Goal: Use online tool/utility: Use online tool/utility

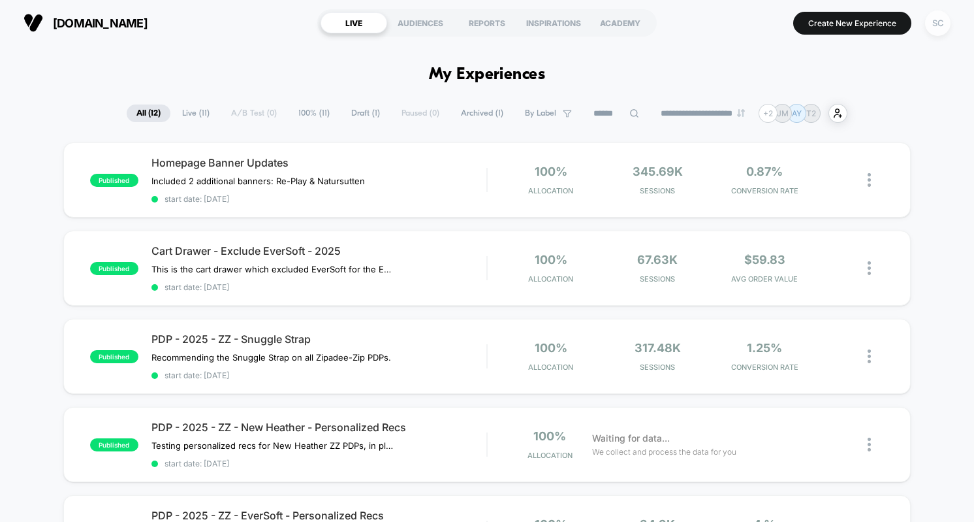
click at [943, 22] on div "SC" at bounding box center [937, 22] width 25 height 25
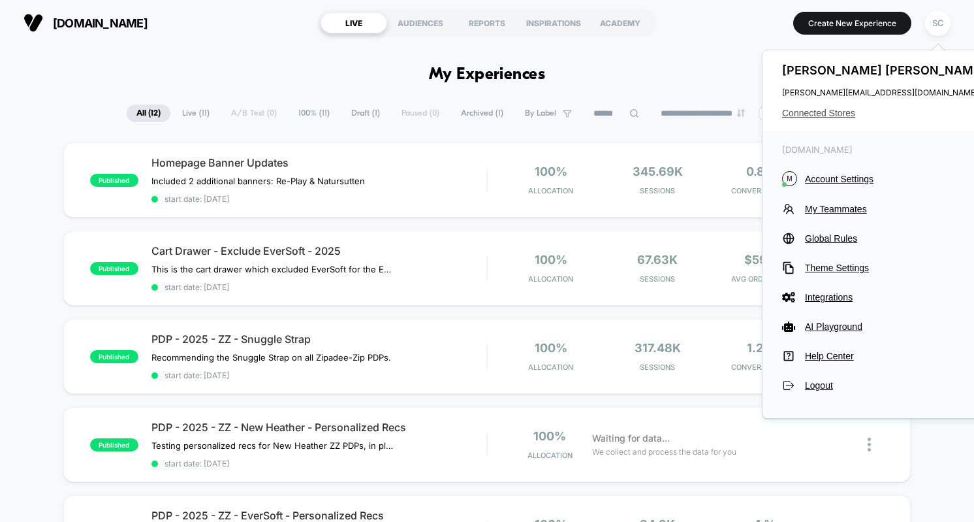
click at [832, 113] on span "Connected Stores" at bounding box center [885, 113] width 206 height 10
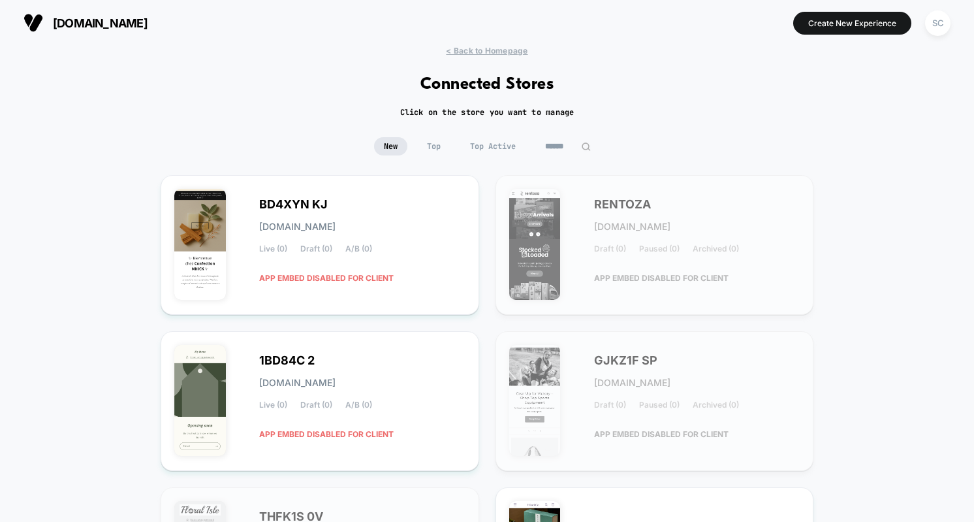
click at [556, 145] on input at bounding box center [567, 146] width 65 height 18
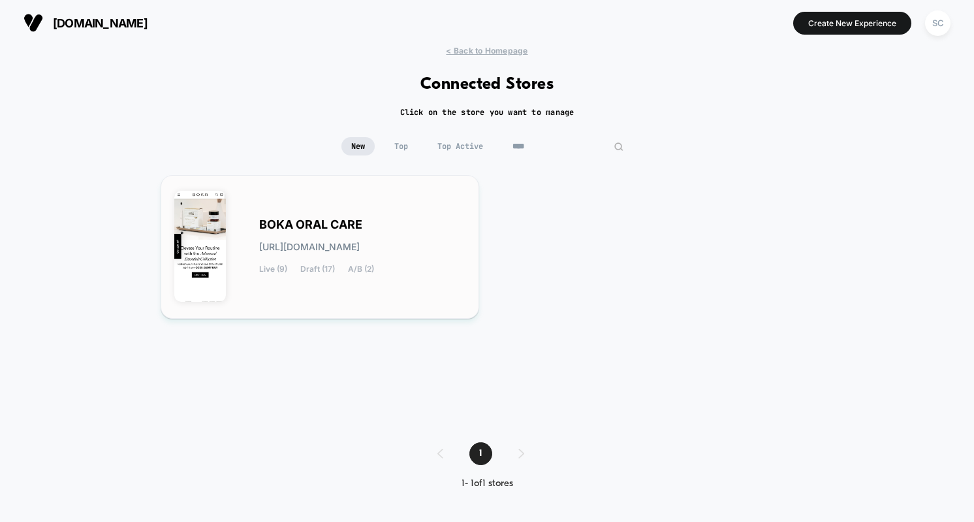
type input "****"
click at [434, 232] on div "BOKA ORAL CARE boka-oral_care.myshopify.com Live (9) Draft (17) A/B (2)" at bounding box center [362, 247] width 206 height 54
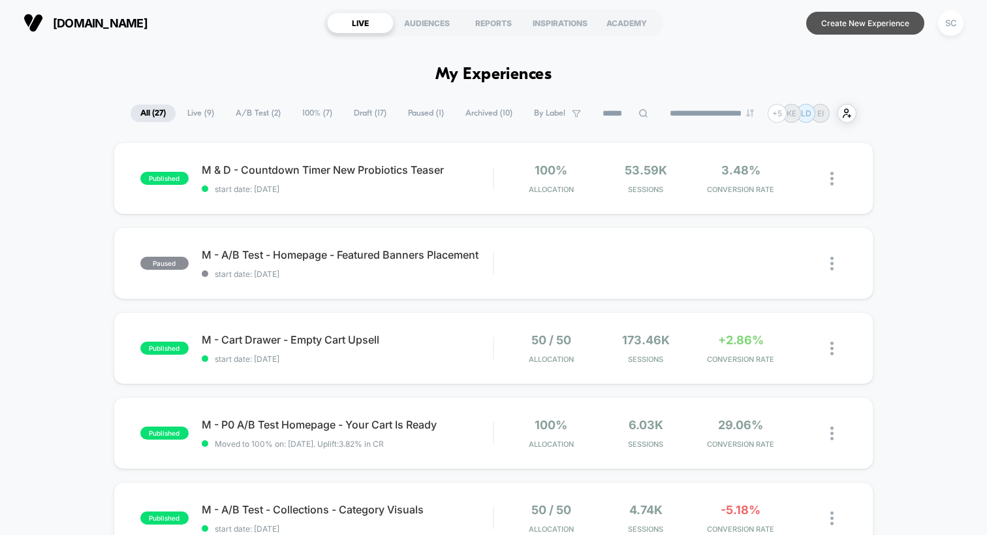
click at [861, 30] on button "Create New Experience" at bounding box center [865, 23] width 118 height 23
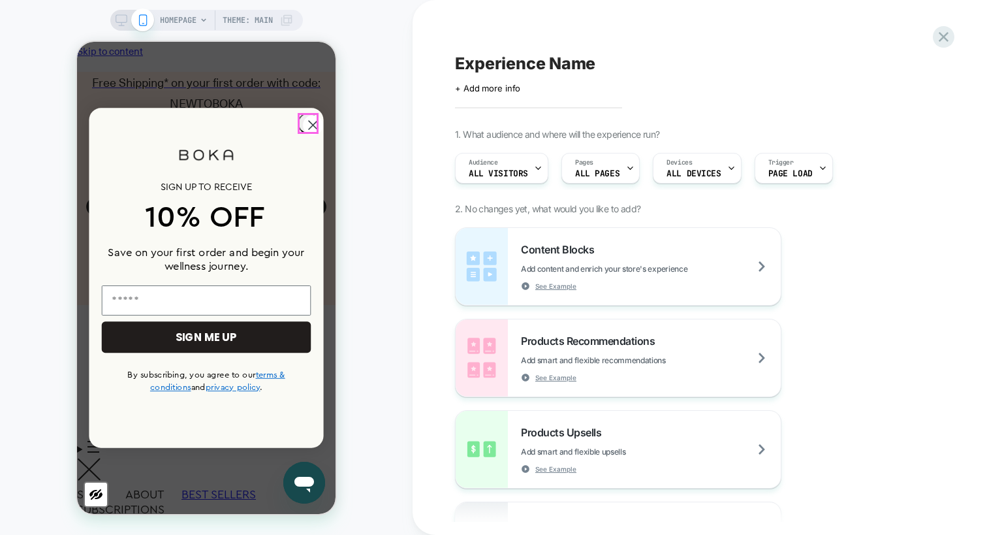
click at [303, 122] on circle "Close dialog" at bounding box center [313, 125] width 20 height 20
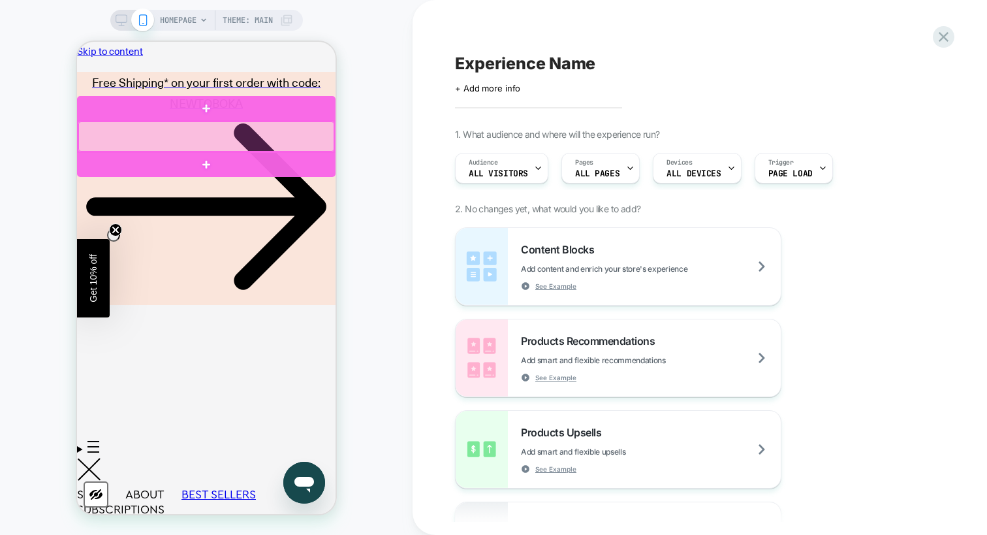
click at [319, 140] on div at bounding box center [206, 136] width 256 height 30
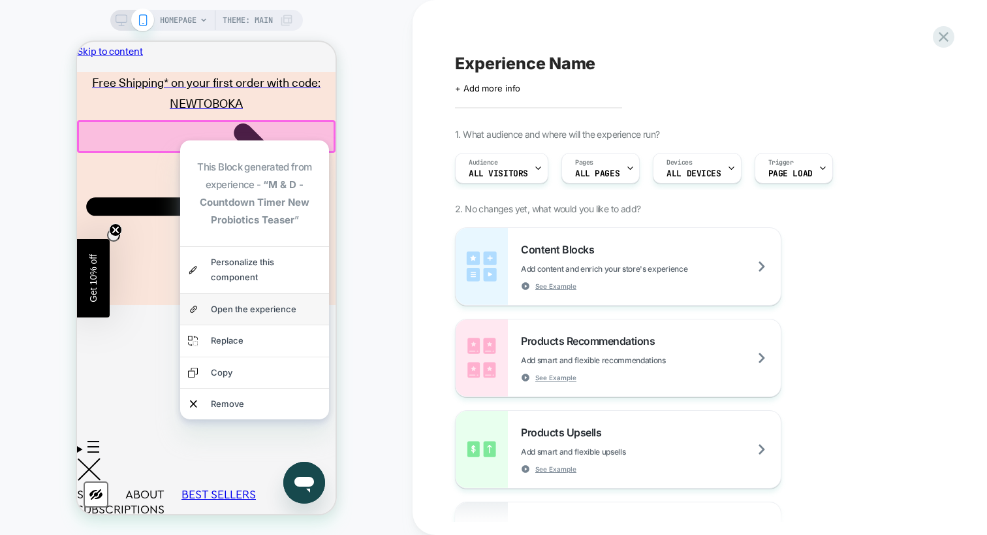
click at [253, 311] on div "Open the experience" at bounding box center [266, 309] width 110 height 15
click at [371, 127] on div "HOMEPAGE Theme: MAIN" at bounding box center [206, 267] width 413 height 509
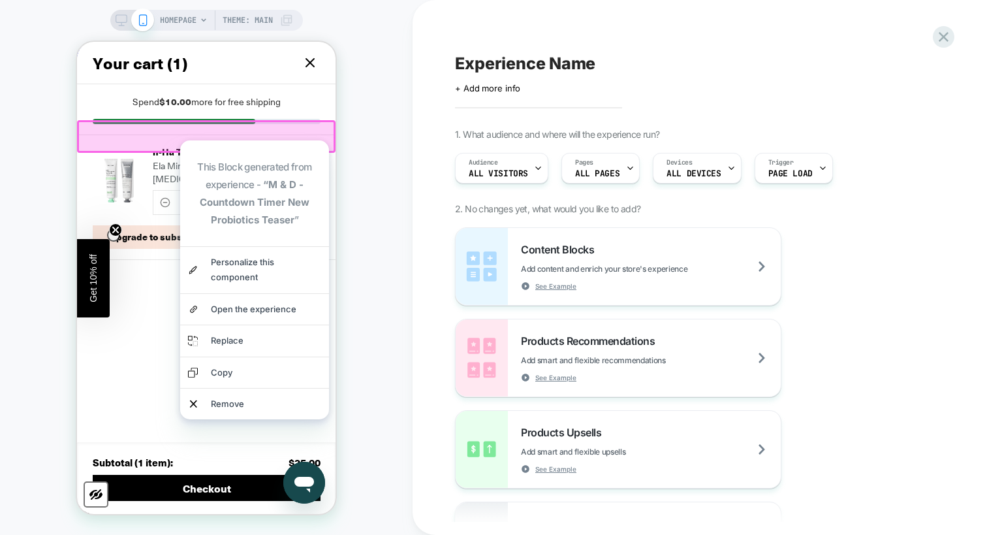
click at [127, 292] on div at bounding box center [207, 302] width 228 height 65
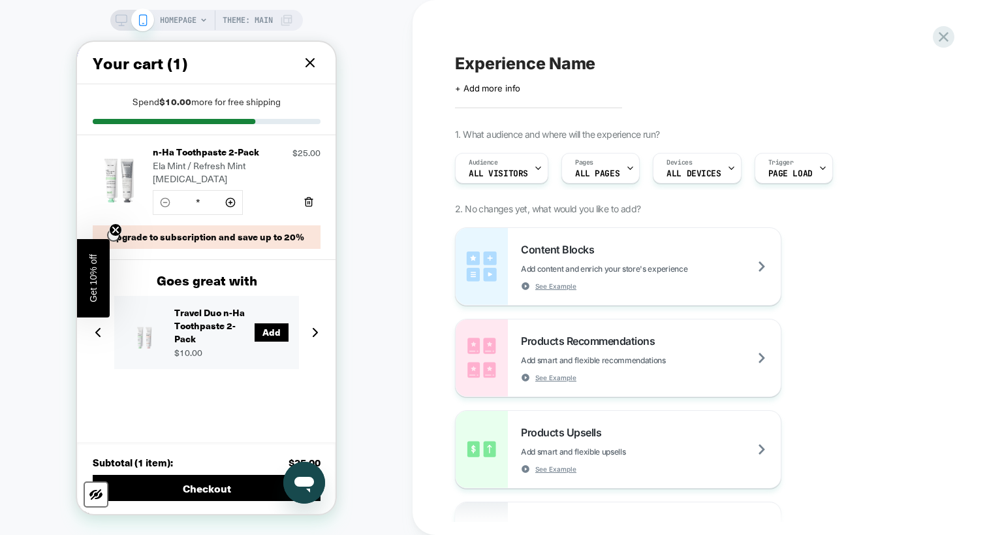
click at [394, 103] on div "HOMEPAGE Theme: MAIN" at bounding box center [206, 267] width 413 height 509
click at [329, 111] on div "Spend $10.00 more for free shipping" at bounding box center [206, 109] width 259 height 51
click at [304, 106] on p "Spend $10.00 more for free shipping" at bounding box center [207, 102] width 228 height 14
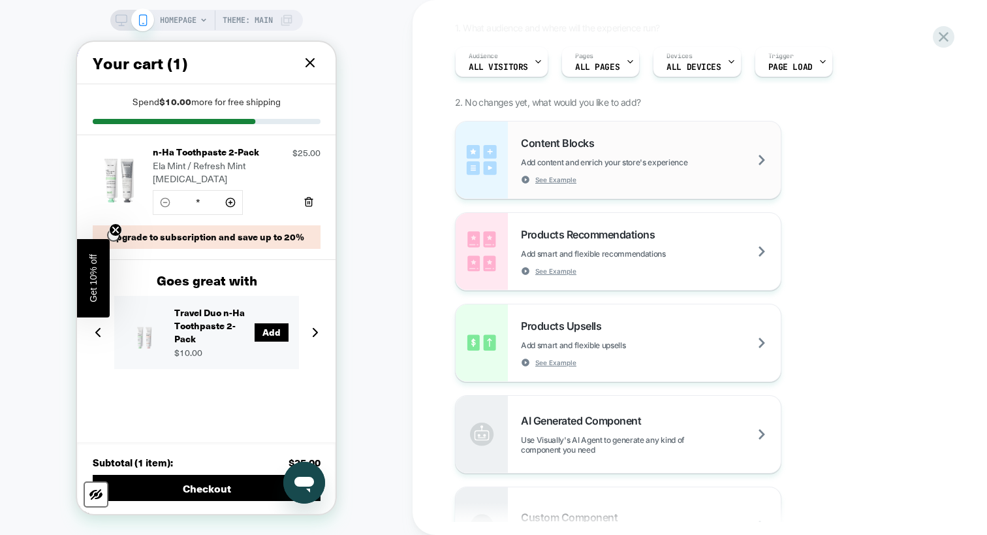
scroll to position [124, 0]
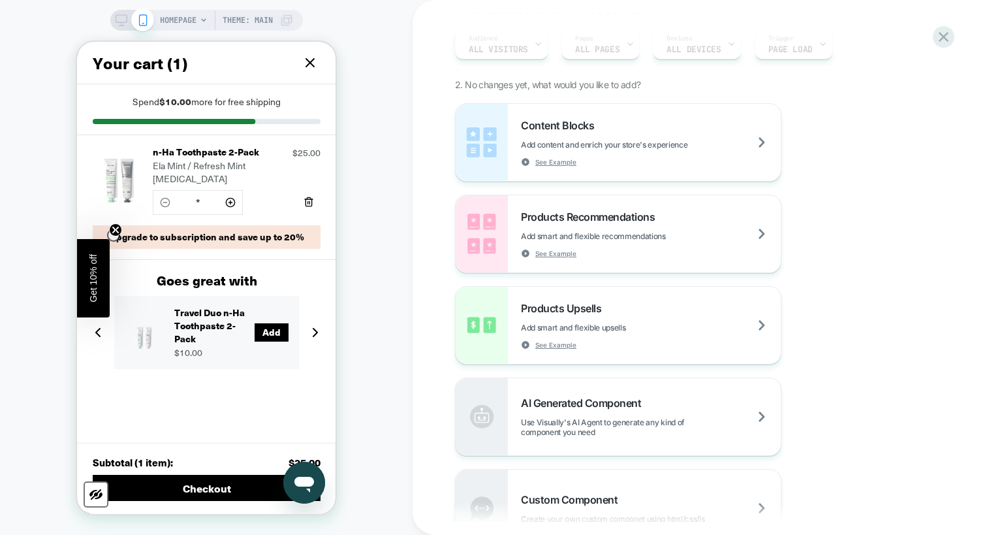
click at [313, 64] on icon at bounding box center [310, 63] width 16 height 16
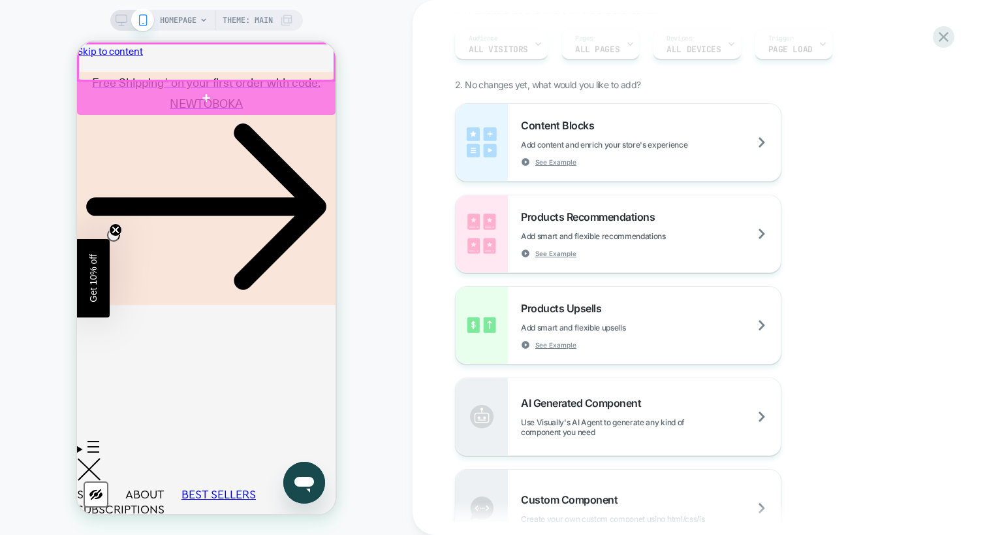
click at [321, 97] on div at bounding box center [206, 98] width 259 height 33
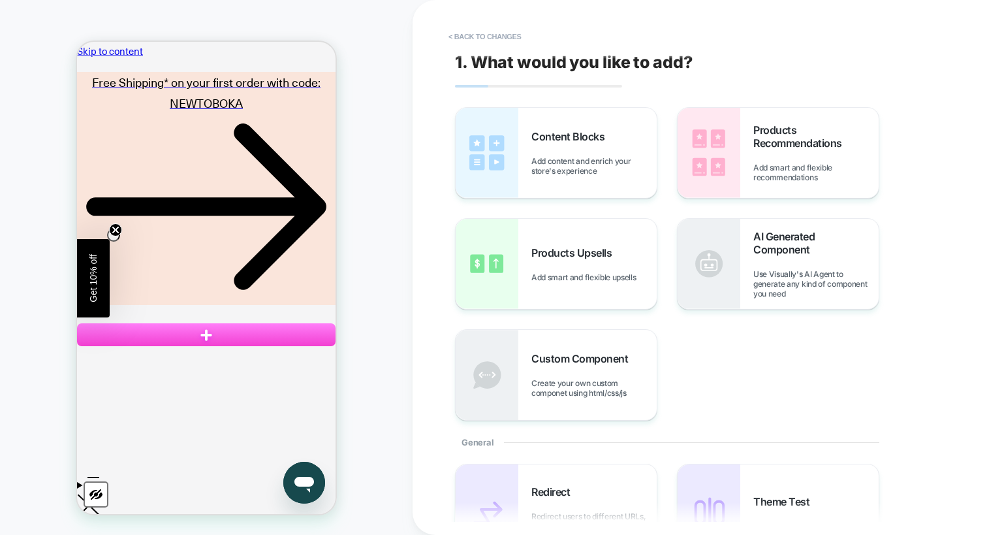
click at [365, 123] on div "HOMEPAGE Theme: MAIN" at bounding box center [206, 267] width 413 height 509
click at [467, 44] on button "< Back to changes" at bounding box center [485, 36] width 86 height 21
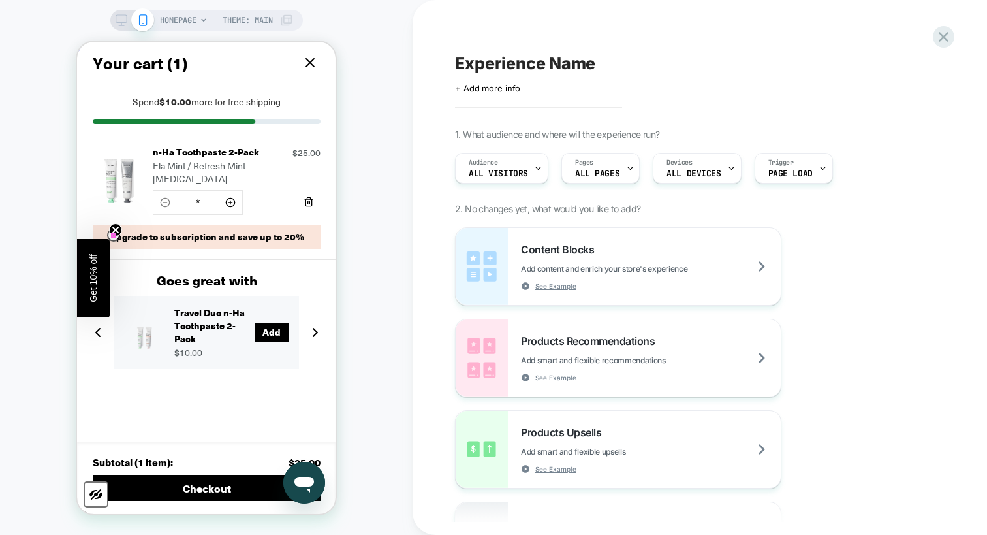
click at [113, 232] on icon "Close teaser" at bounding box center [115, 229] width 5 height 5
click at [296, 345] on div "Travel Duo n-Ha Toothpaste 2-Pack $10.00 Add" at bounding box center [206, 332] width 185 height 73
click at [311, 379] on div "n-Ha Toothpaste 2-Pack Ela Mint / Refresh Mint Whitening Current price : $25.00…" at bounding box center [206, 288] width 259 height 307
click at [95, 491] on img at bounding box center [96, 494] width 16 height 16
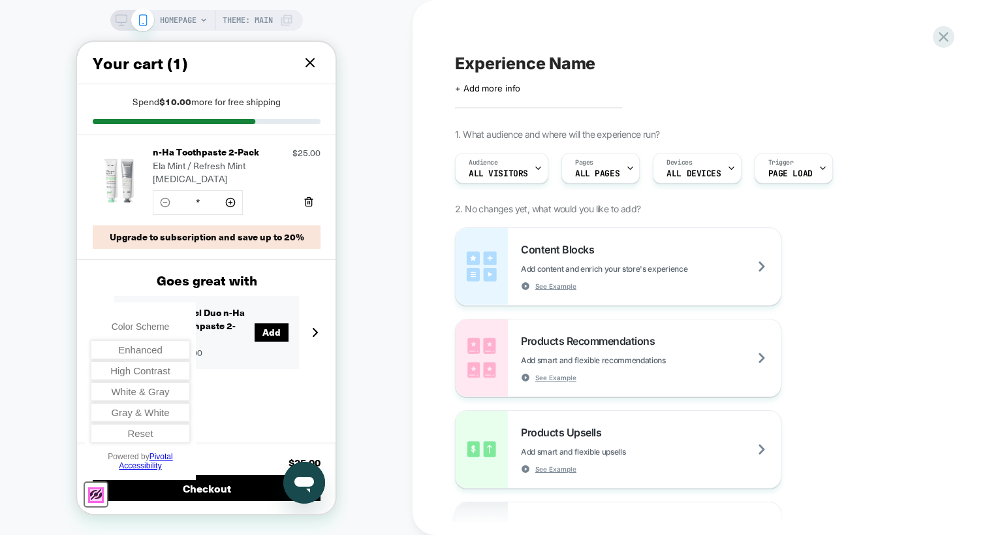
click at [95, 491] on div at bounding box center [95, 494] width 13 height 13
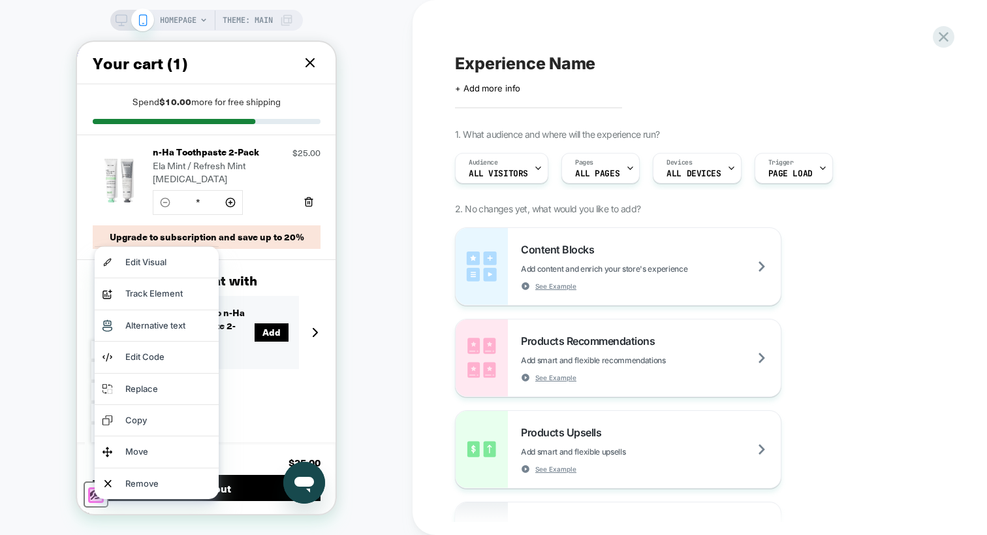
click at [272, 414] on div "n-Ha Toothpaste 2-Pack Ela Mint / Refresh Mint Whitening Current price : $25.00…" at bounding box center [206, 288] width 259 height 307
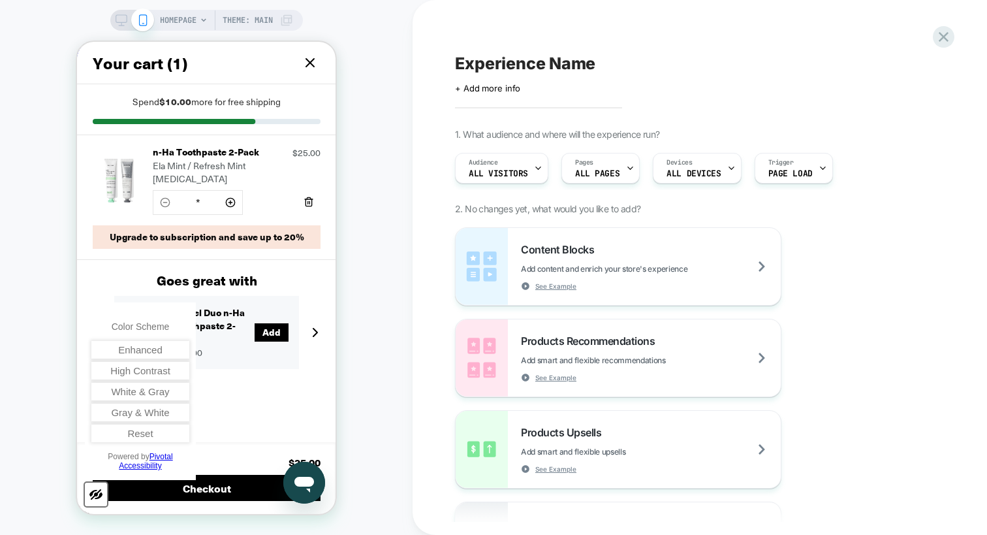
click at [283, 358] on div "Goes great with Travel Duo n-Ha Toothpaste 2-Pack $10.00 Add Ela Mint n-Ha Toot…" at bounding box center [206, 319] width 259 height 119
click at [294, 239] on div "n-Ha Toothpaste 2-Pack Ela Mint / Refresh Mint Whitening Current price : $25.00…" at bounding box center [206, 197] width 259 height 125
click at [293, 270] on h4 "Goes great with" at bounding box center [207, 280] width 228 height 20
click at [180, 270] on h4 "Goes great with" at bounding box center [207, 280] width 228 height 20
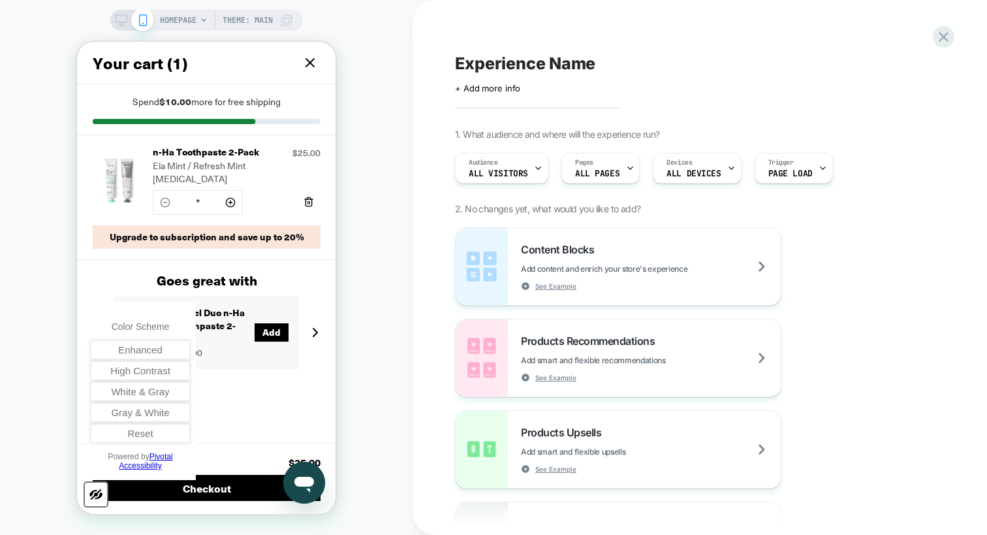
click at [251, 91] on div "Spend $10.00 more for free shipping" at bounding box center [206, 109] width 259 height 51
click at [251, 95] on p "Spend $10.00 more for free shipping" at bounding box center [207, 102] width 228 height 14
click at [311, 57] on icon at bounding box center [310, 63] width 16 height 16
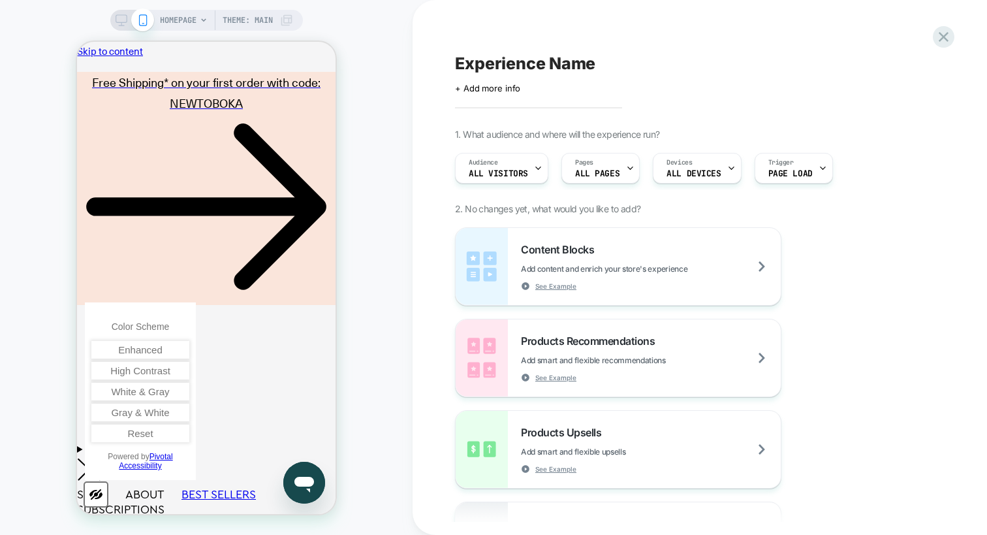
click at [174, 18] on span "HOMEPAGE" at bounding box center [178, 20] width 37 height 21
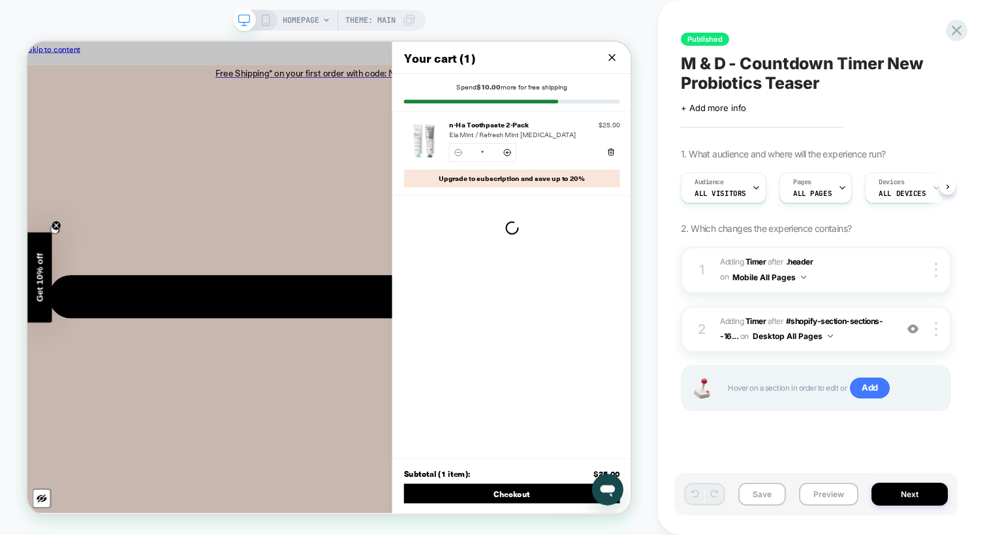
scroll to position [0, 1]
click at [953, 31] on icon at bounding box center [957, 31] width 18 height 18
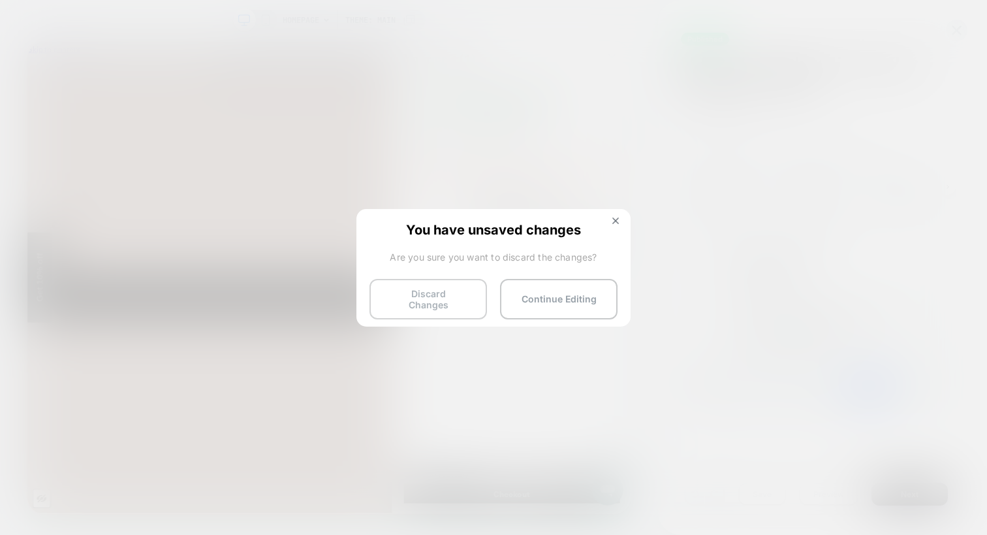
click at [421, 300] on button "Discard Changes" at bounding box center [429, 299] width 118 height 40
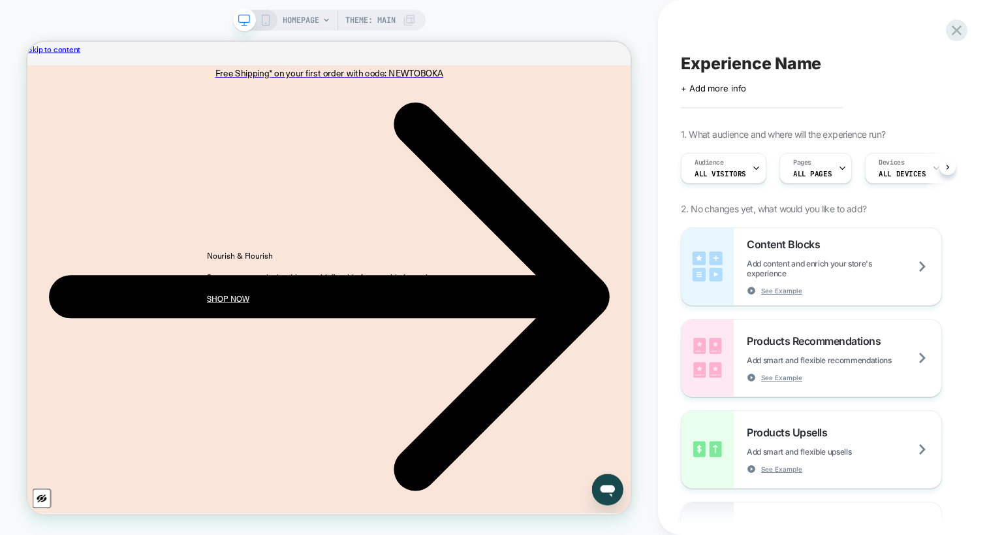
scroll to position [0, 1]
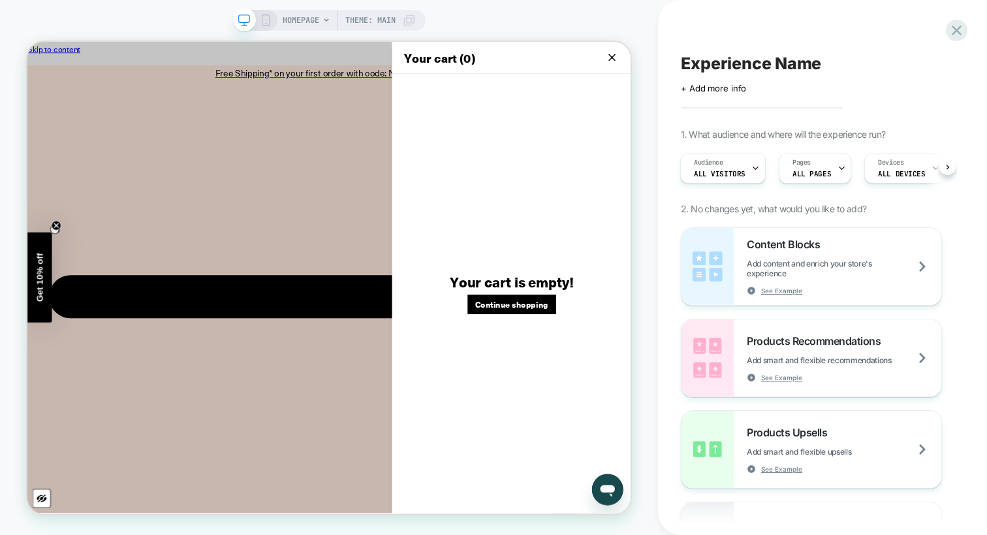
click at [438, 377] on div "Cart Your cart (0) Close Your cart is empty! Continue shopping" at bounding box center [429, 356] width 805 height 628
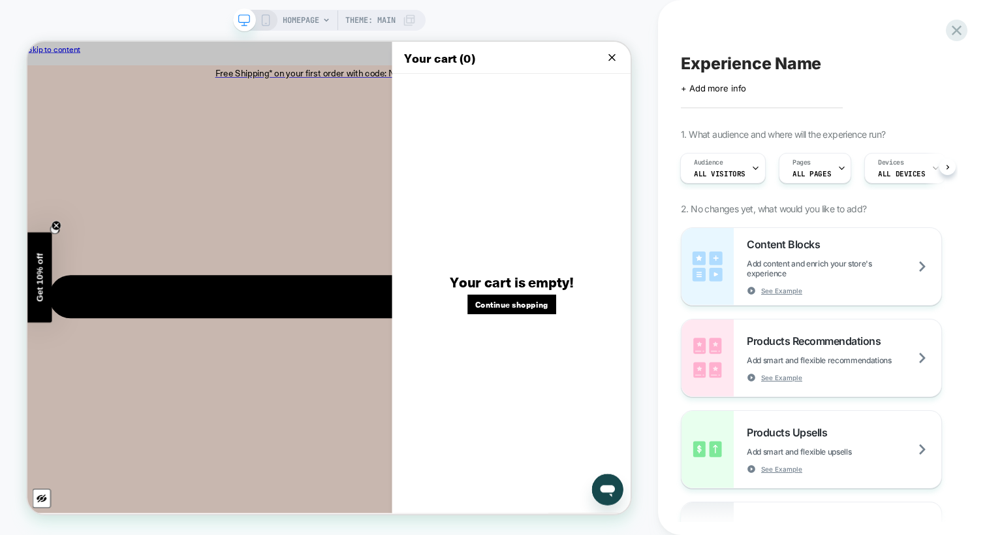
click at [733, 366] on h2 "Your cart is empty!" at bounding box center [673, 361] width 166 height 24
click at [711, 422] on div "Your cart is empty! Continue shopping" at bounding box center [673, 377] width 319 height 586
click at [813, 67] on icon at bounding box center [807, 63] width 16 height 16
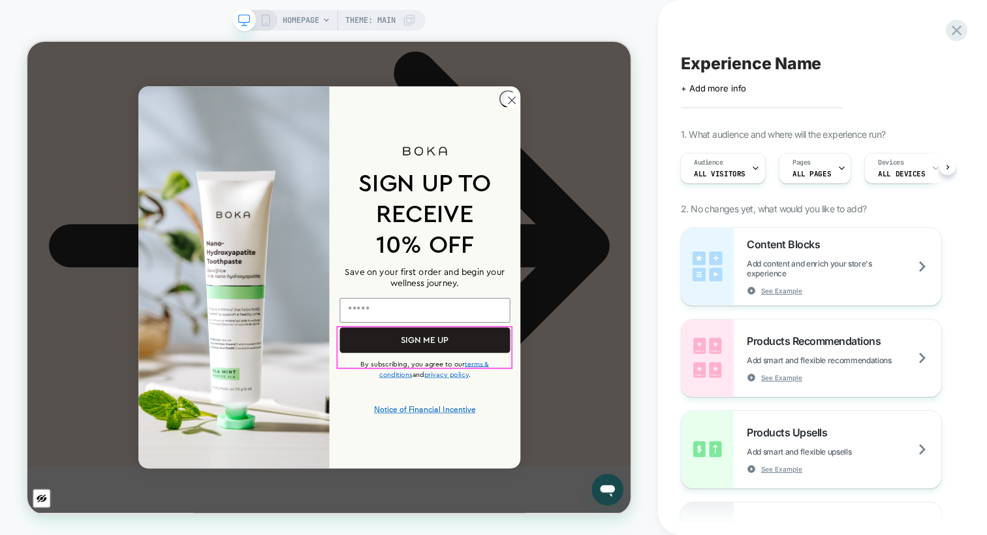
scroll to position [88, 0]
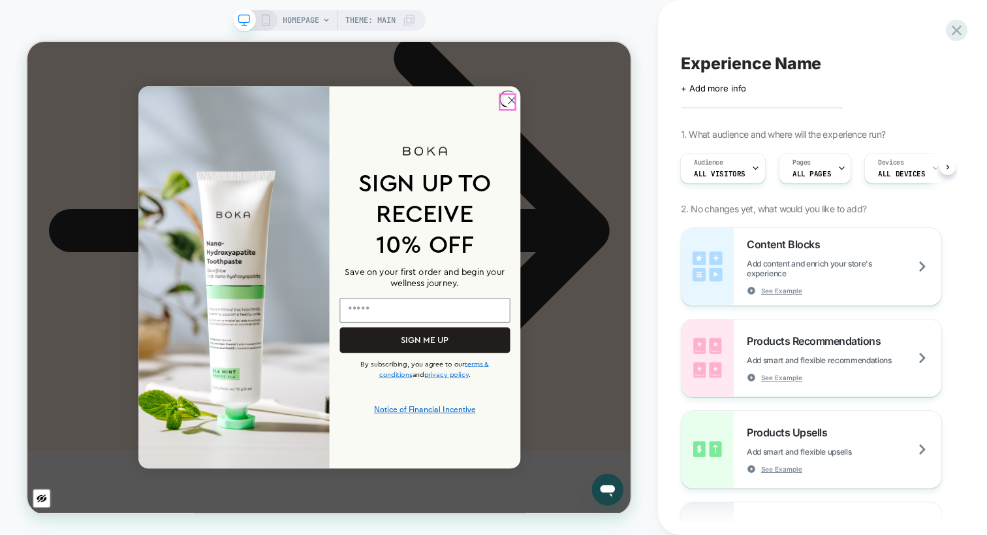
click at [671, 117] on circle "Close dialog" at bounding box center [673, 120] width 22 height 22
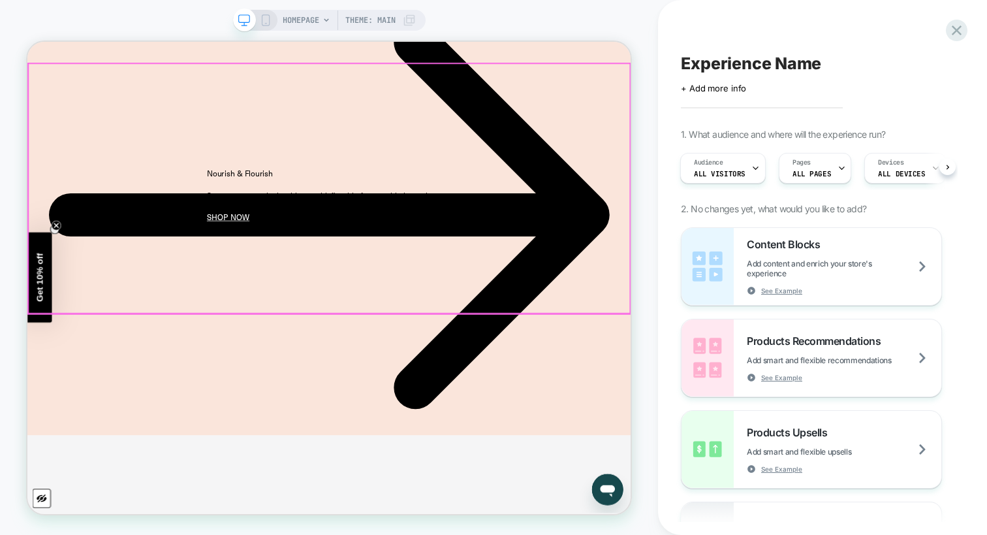
scroll to position [0, 0]
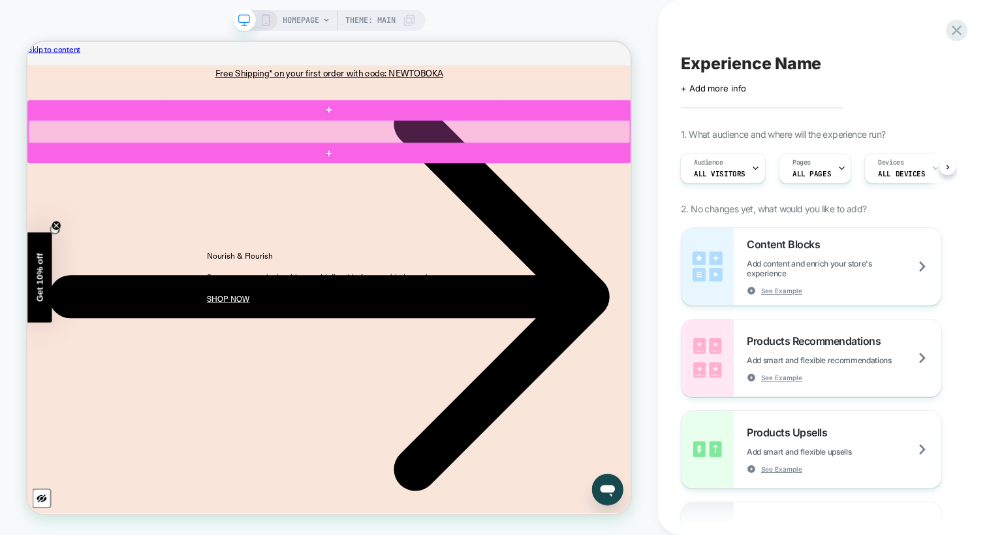
click at [776, 163] on div at bounding box center [430, 161] width 802 height 31
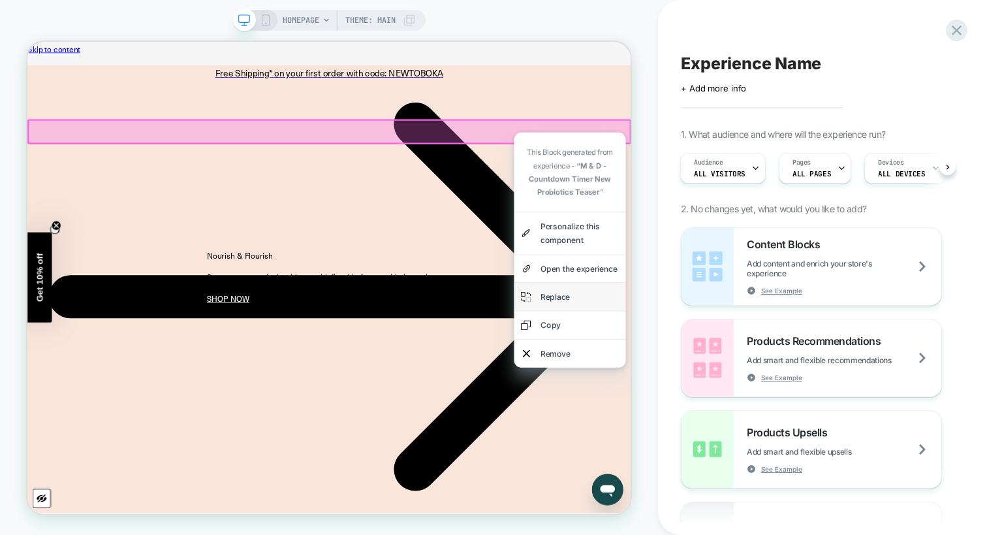
click at [716, 388] on div "Replace" at bounding box center [764, 381] width 104 height 19
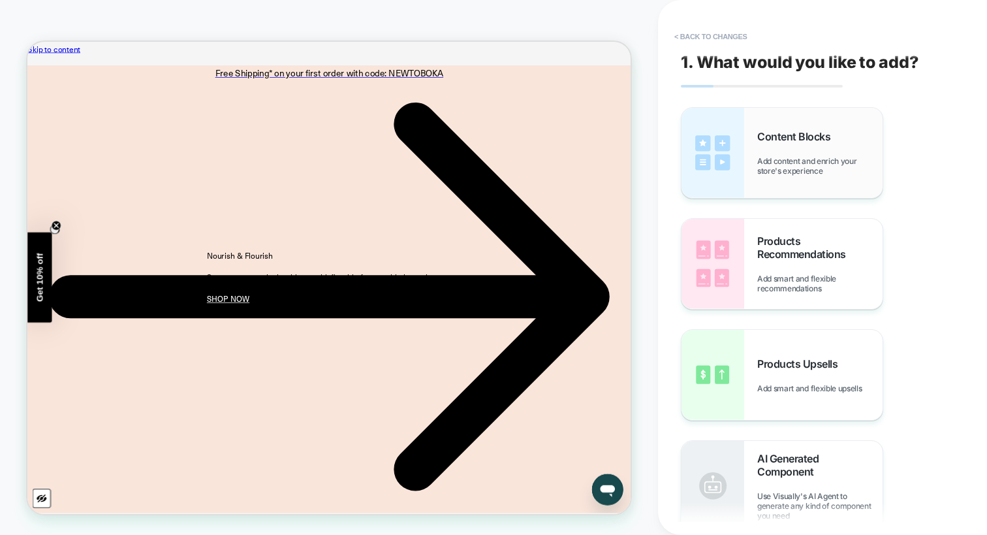
click at [755, 155] on div "Content Blocks Add content and enrich your store's experience" at bounding box center [782, 153] width 201 height 90
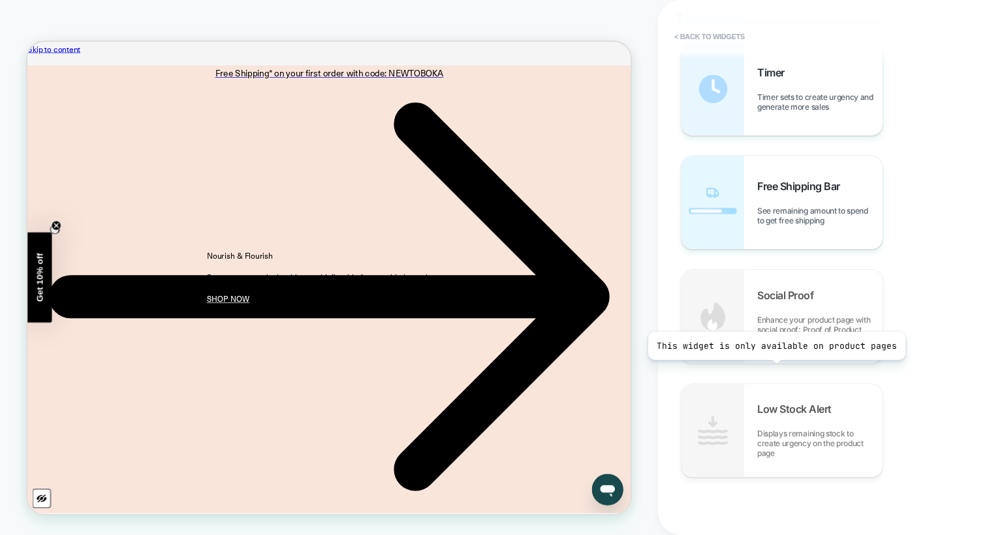
scroll to position [1340, 0]
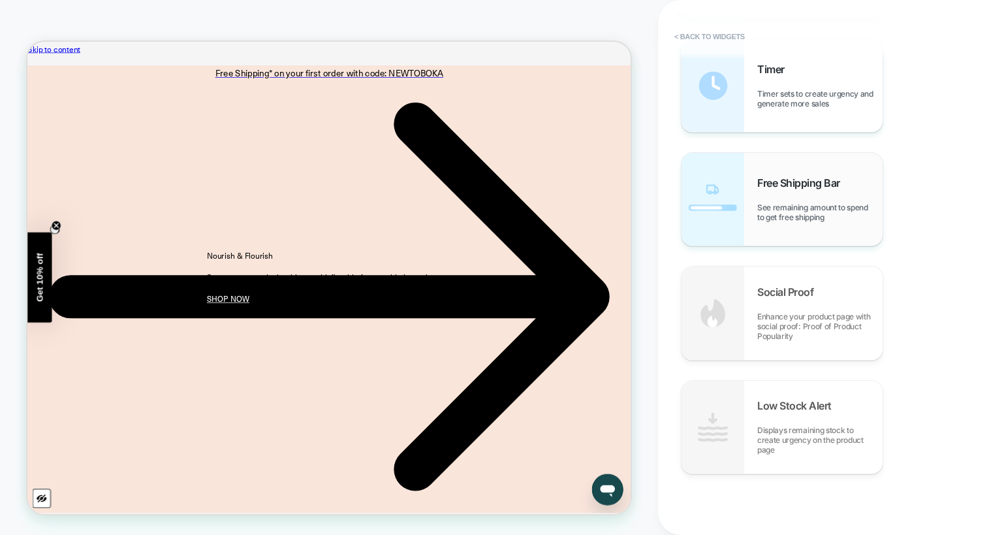
click at [782, 218] on span "See remaining amount to spend to get free shipping" at bounding box center [819, 212] width 125 height 20
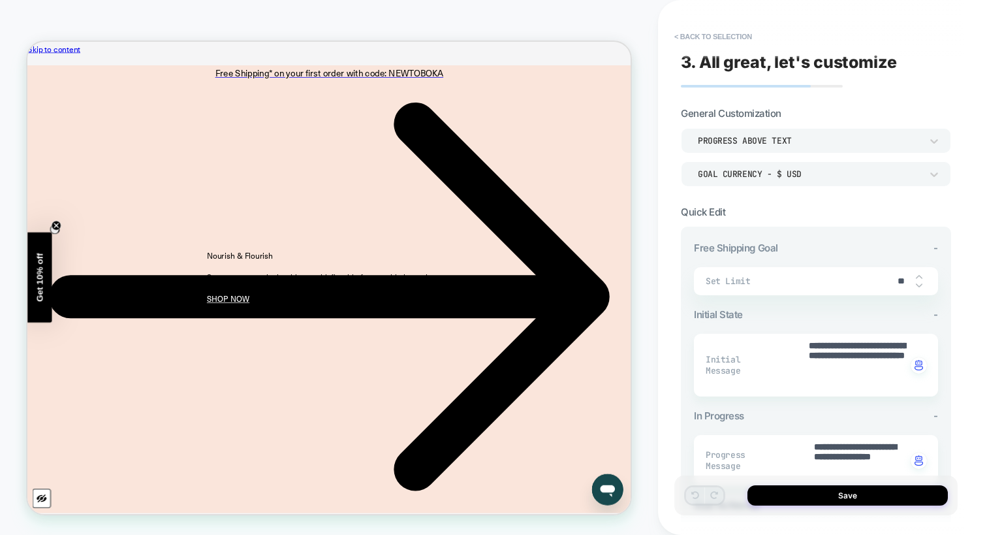
click at [733, 172] on div "Goal Currency - $ USD" at bounding box center [809, 173] width 223 height 11
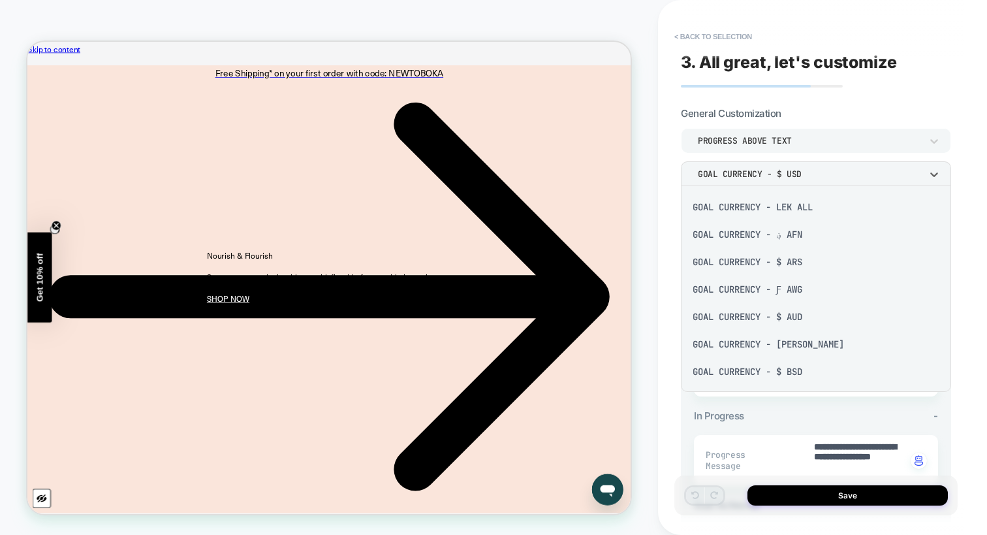
click at [719, 114] on div at bounding box center [493, 267] width 987 height 535
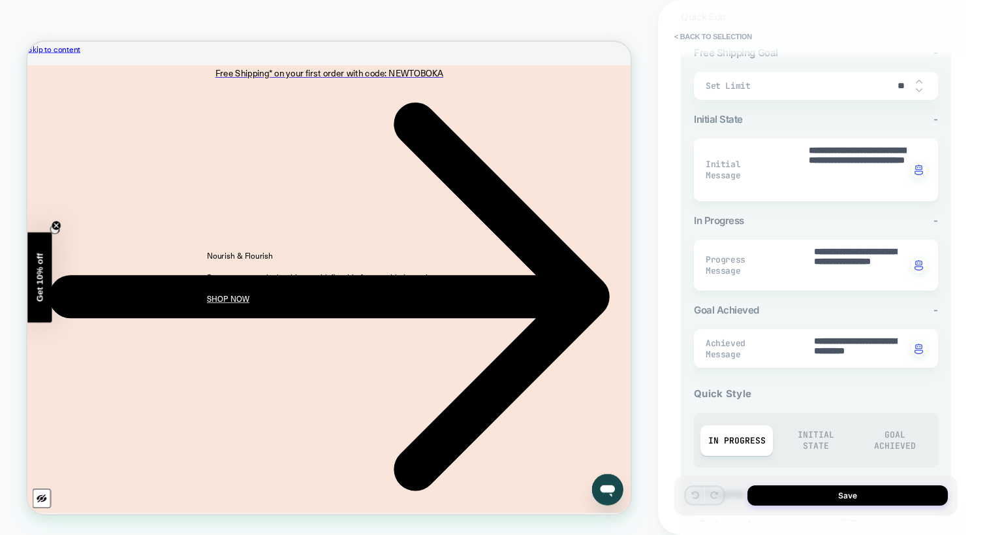
scroll to position [195, 0]
drag, startPoint x: 830, startPoint y: 161, endPoint x: 830, endPoint y: 183, distance: 22.2
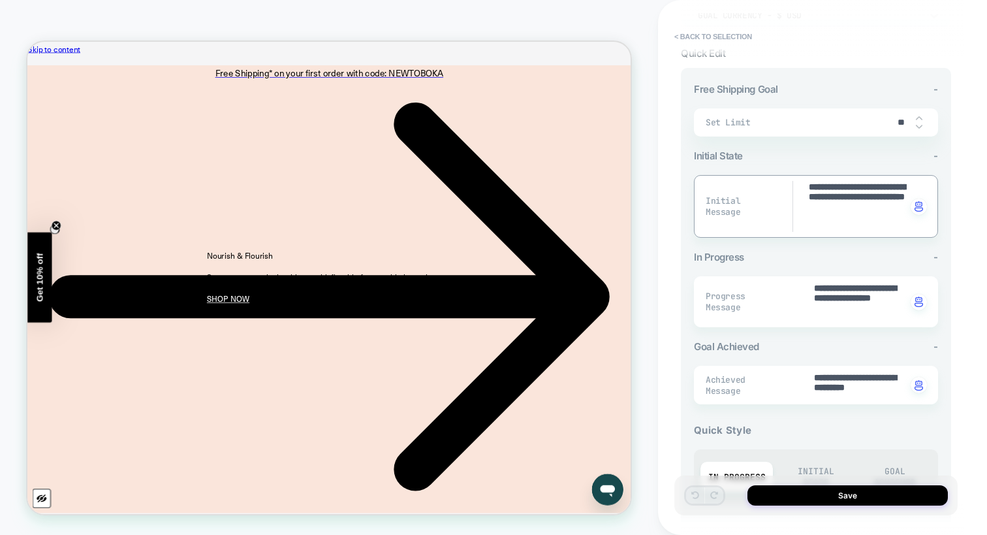
scroll to position [0, 0]
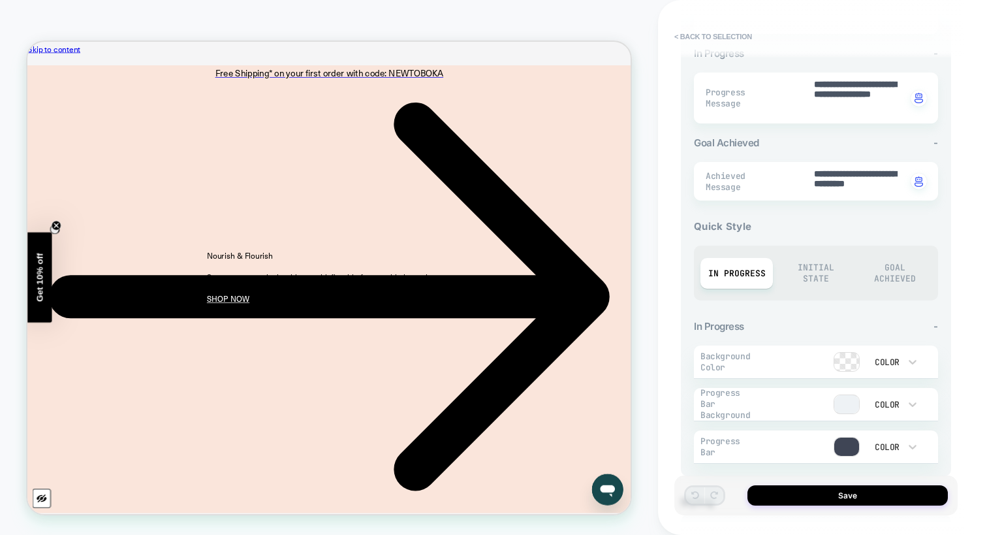
click at [814, 274] on div "Initial State" at bounding box center [816, 273] width 72 height 42
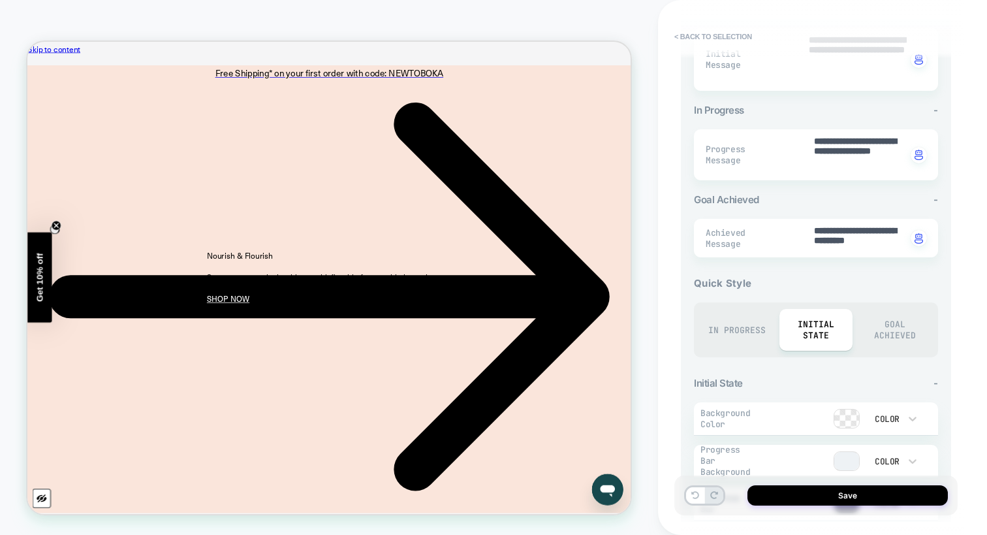
scroll to position [291, 0]
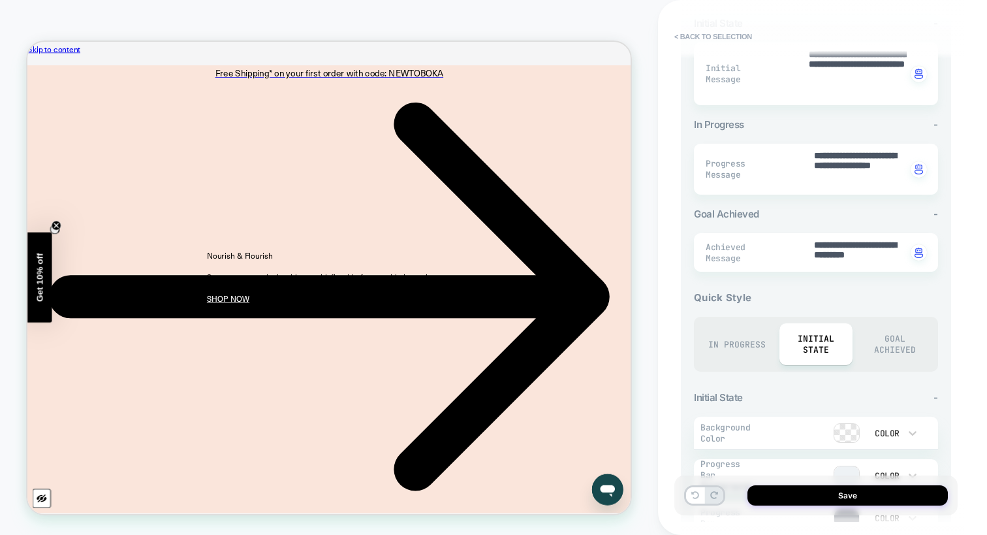
click at [869, 340] on div "Goal Achieved" at bounding box center [895, 344] width 72 height 42
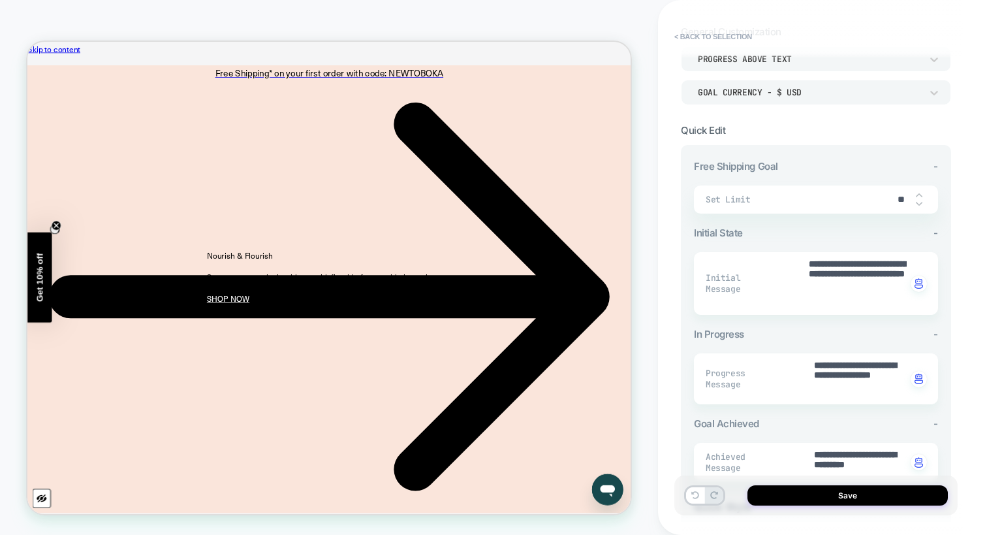
scroll to position [0, 0]
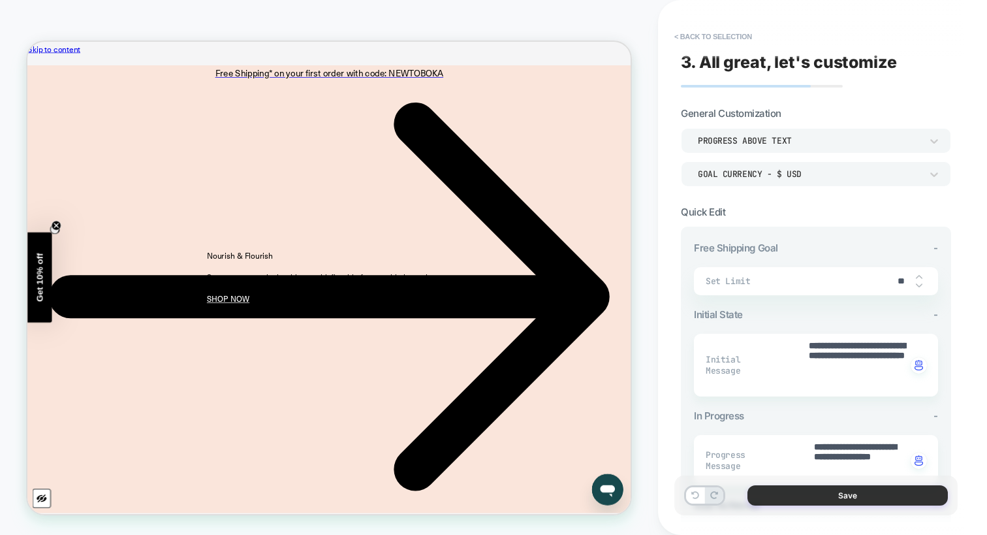
click at [804, 494] on button "Save" at bounding box center [848, 495] width 200 height 20
type textarea "*"
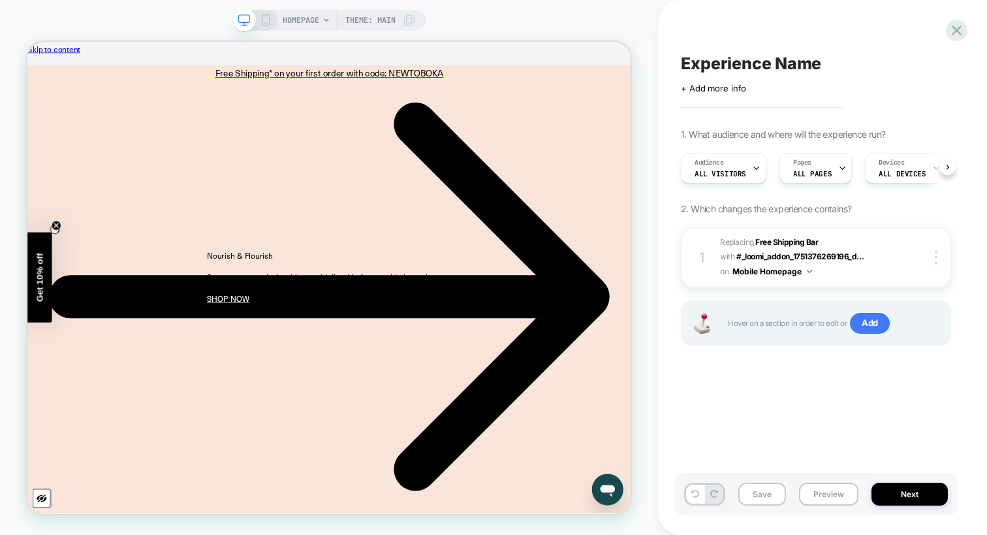
scroll to position [0, 1]
click at [735, 168] on div "Audience All Visitors" at bounding box center [720, 167] width 78 height 29
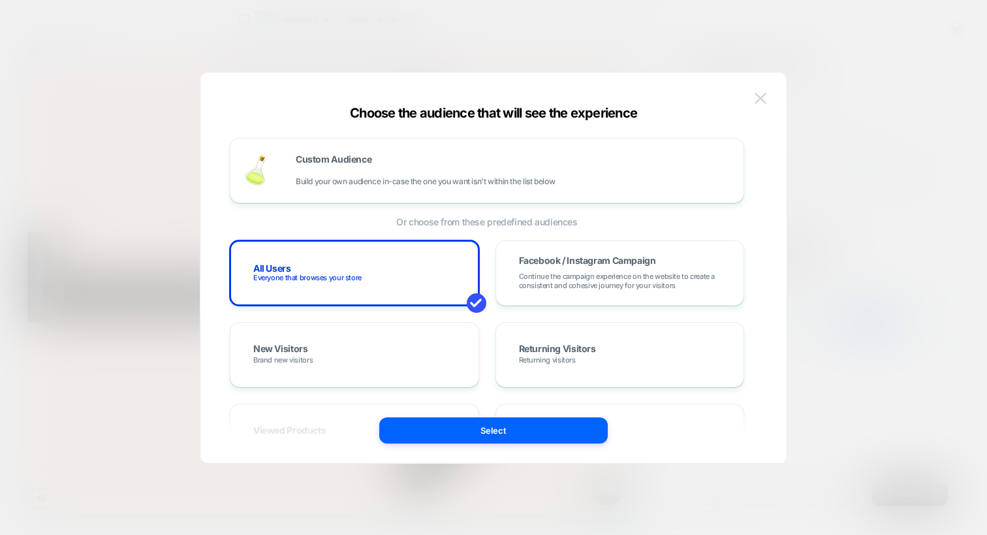
click at [756, 98] on img at bounding box center [761, 98] width 12 height 11
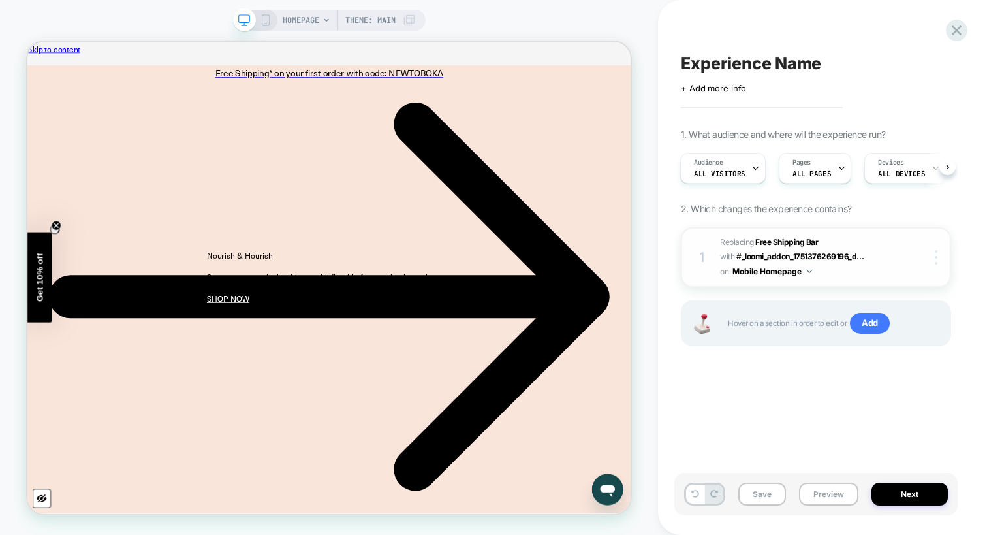
click at [936, 259] on img at bounding box center [936, 257] width 3 height 14
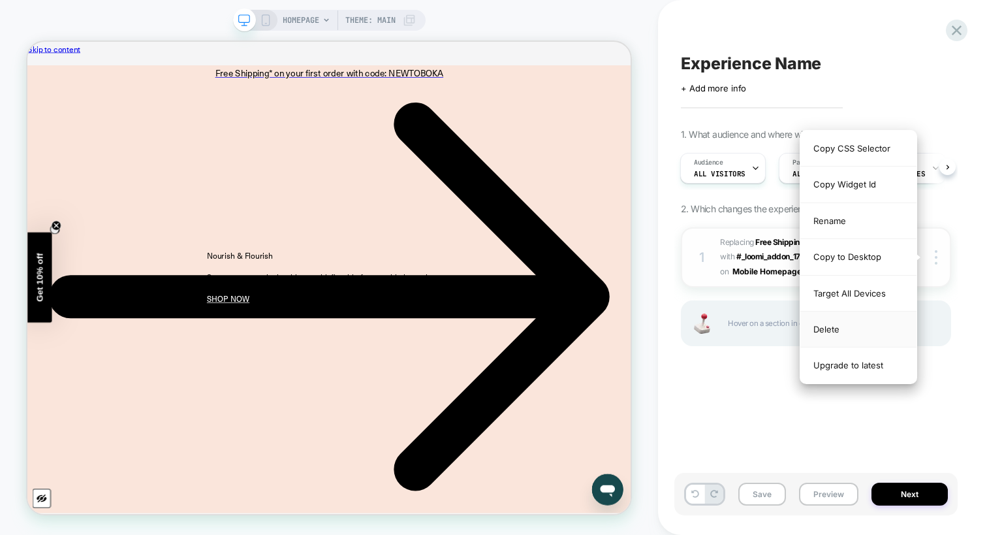
click at [856, 323] on div "Delete" at bounding box center [858, 329] width 116 height 36
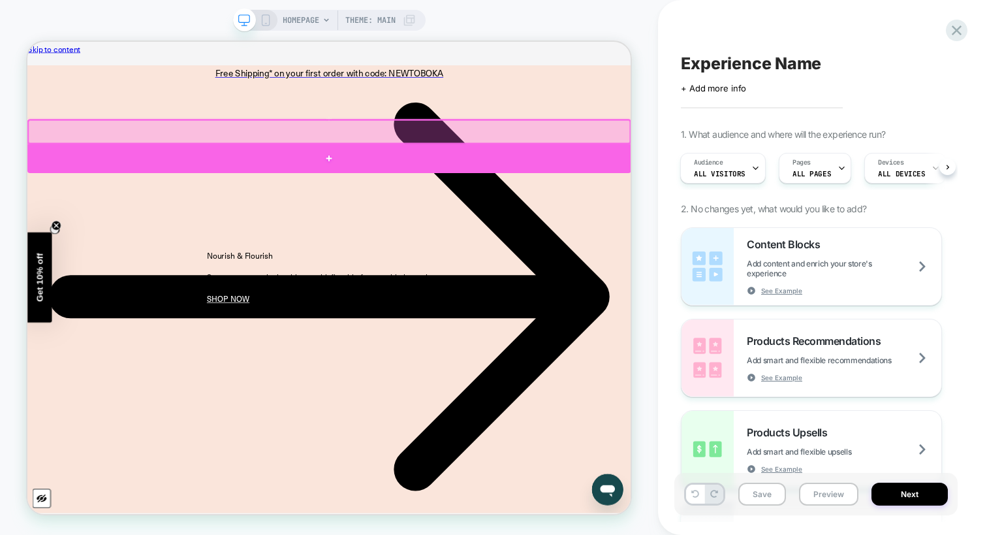
click at [660, 187] on div at bounding box center [429, 197] width 805 height 39
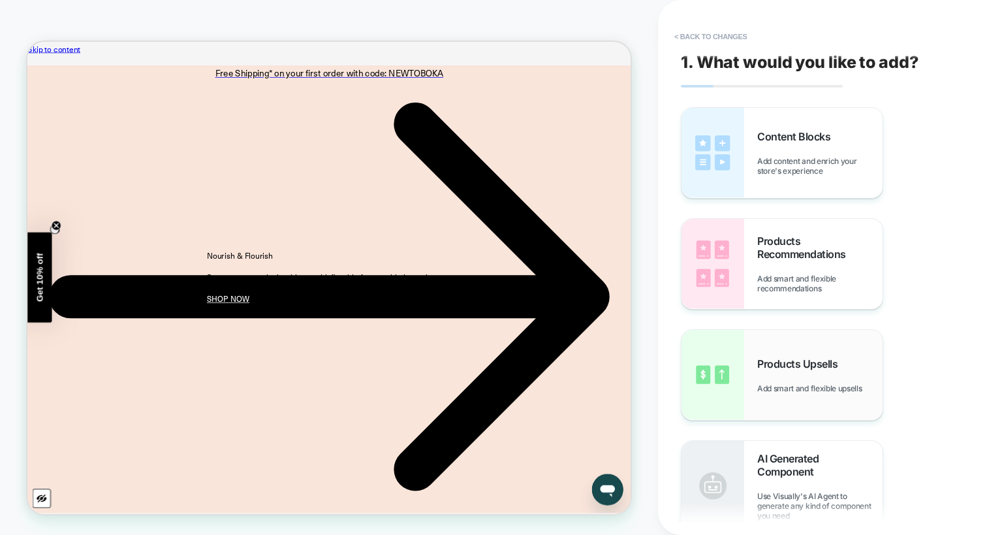
click at [761, 359] on span "Products Upsells" at bounding box center [800, 363] width 87 height 13
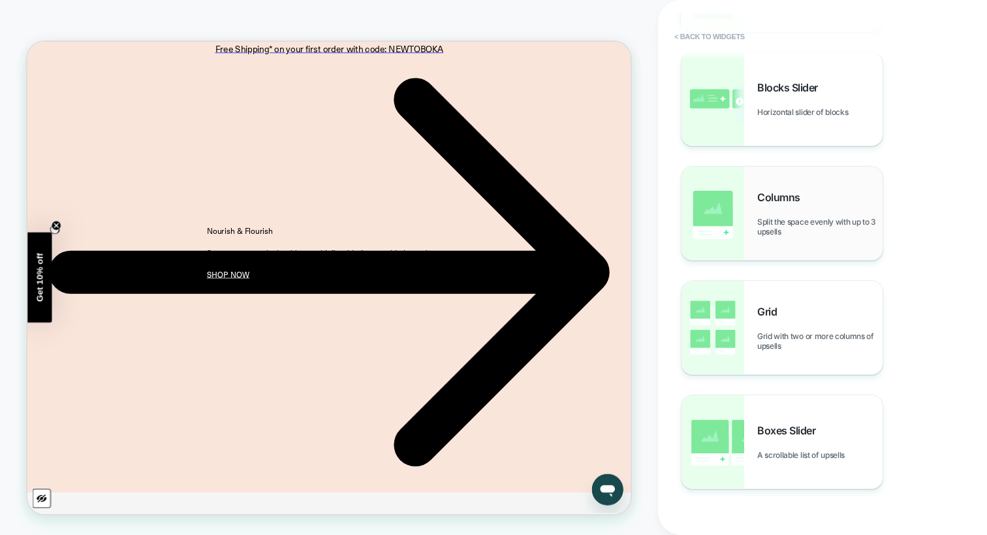
scroll to position [191, 0]
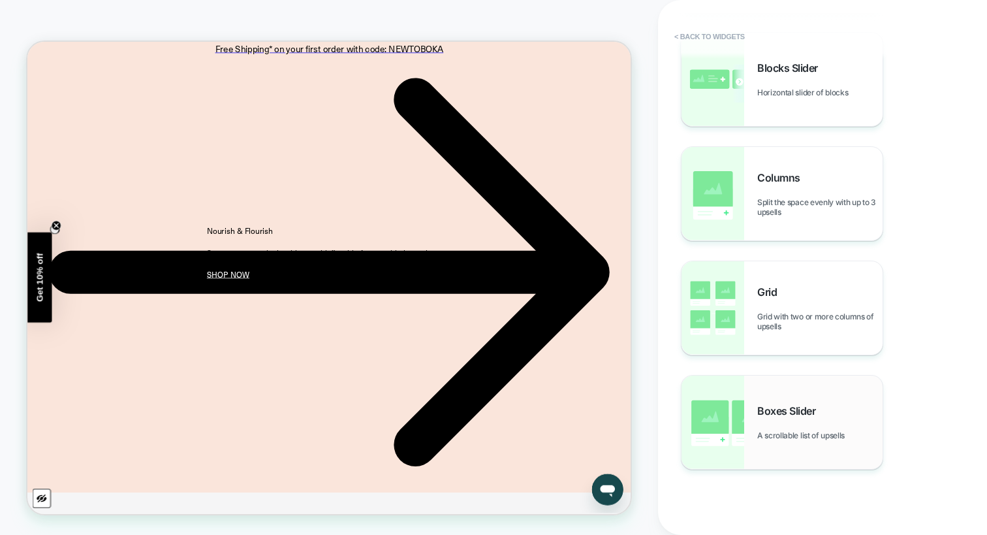
click at [742, 432] on img at bounding box center [713, 421] width 63 height 93
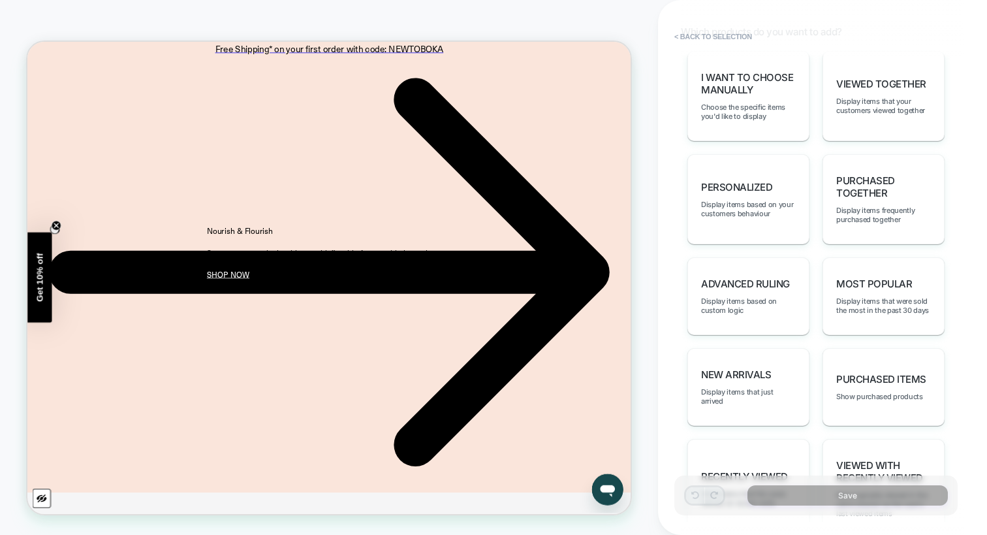
scroll to position [678, 0]
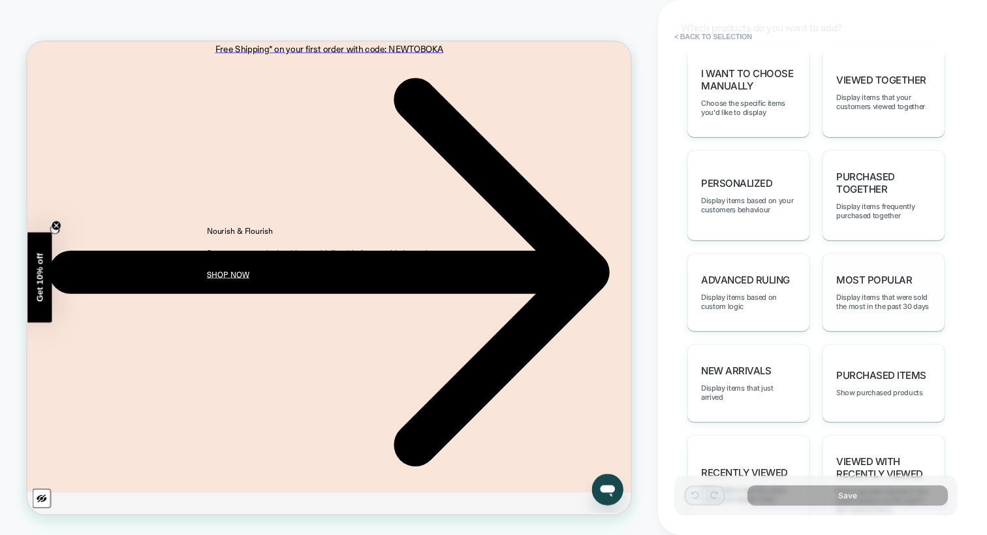
drag, startPoint x: 785, startPoint y: 309, endPoint x: 842, endPoint y: 312, distance: 56.2
click at [842, 312] on div "I want to choose manually Choose the specific items you'd like to display Viewe…" at bounding box center [816, 353] width 270 height 612
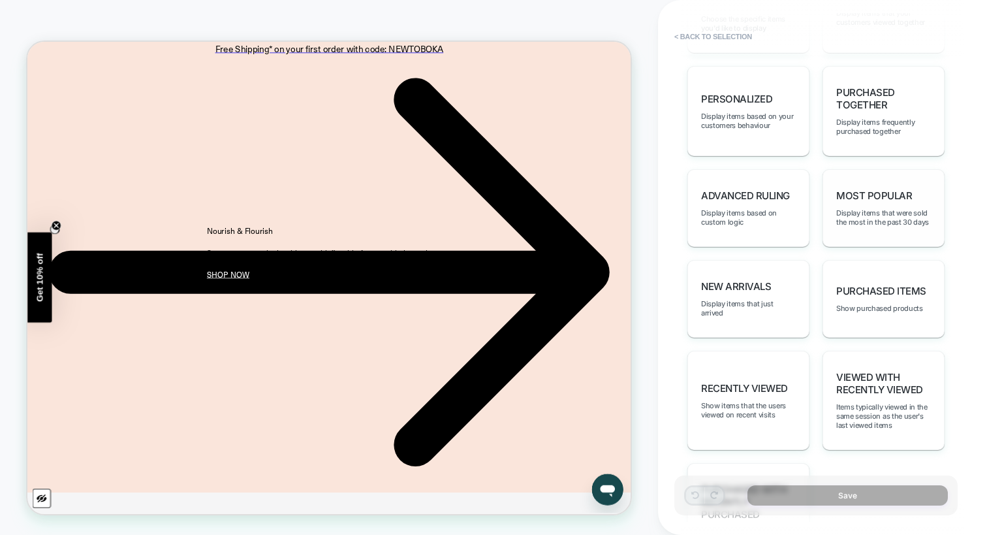
scroll to position [779, 0]
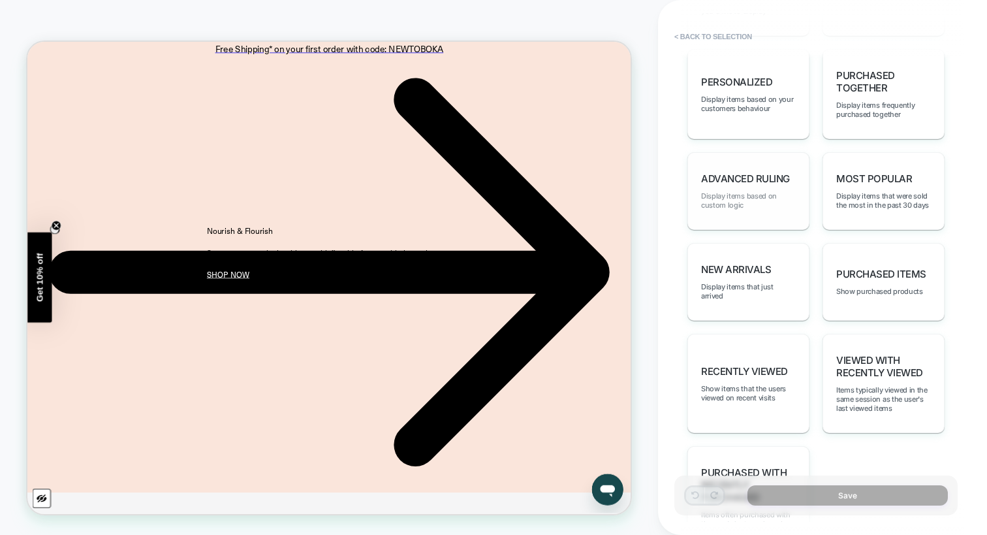
click at [736, 191] on span "Display items based on custom logic" at bounding box center [748, 200] width 95 height 18
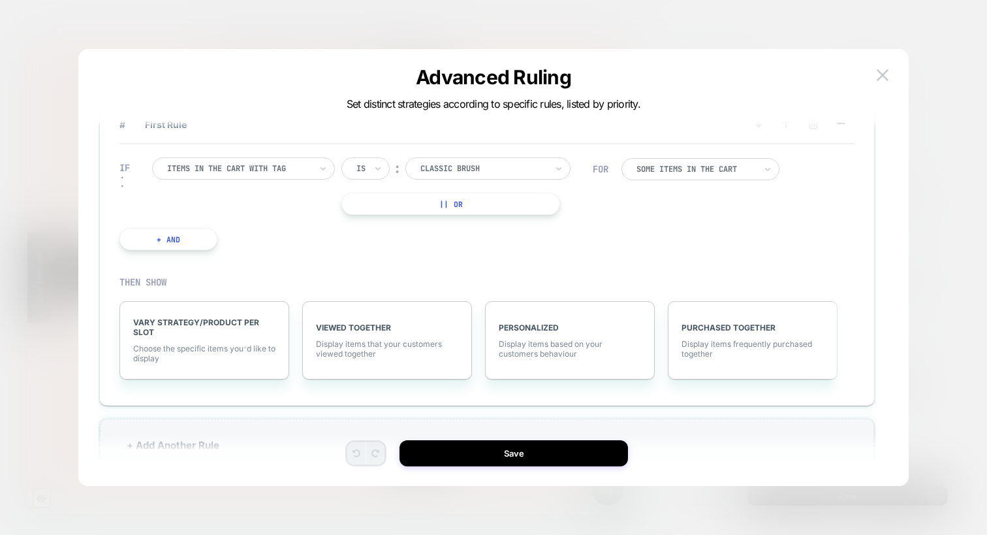
scroll to position [0, 0]
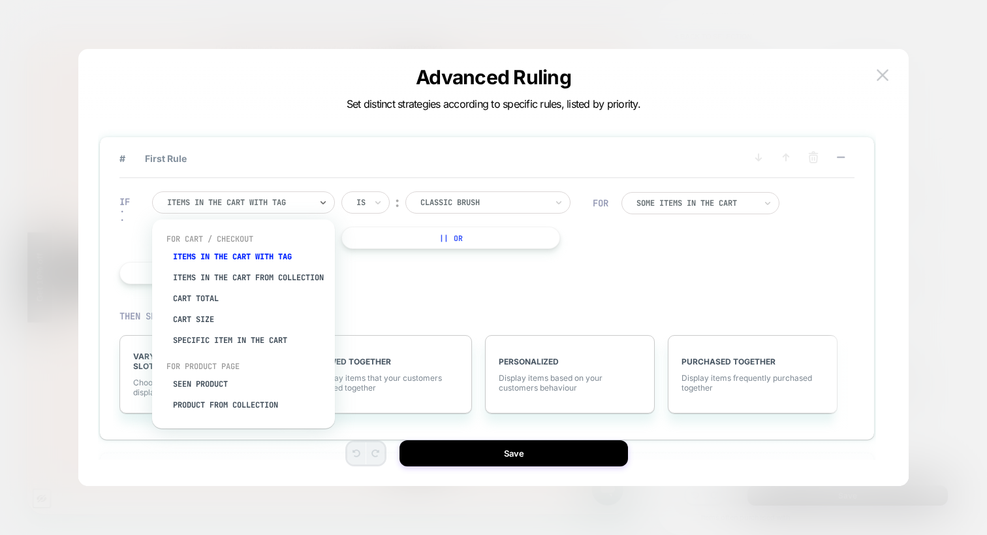
click at [302, 201] on div at bounding box center [239, 203] width 144 height 12
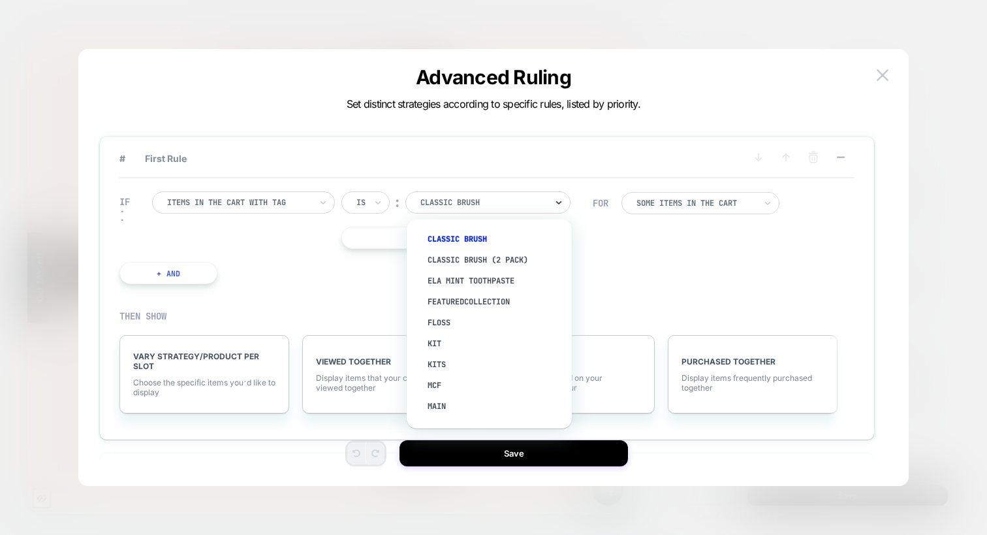
click at [556, 208] on icon at bounding box center [558, 202] width 9 height 13
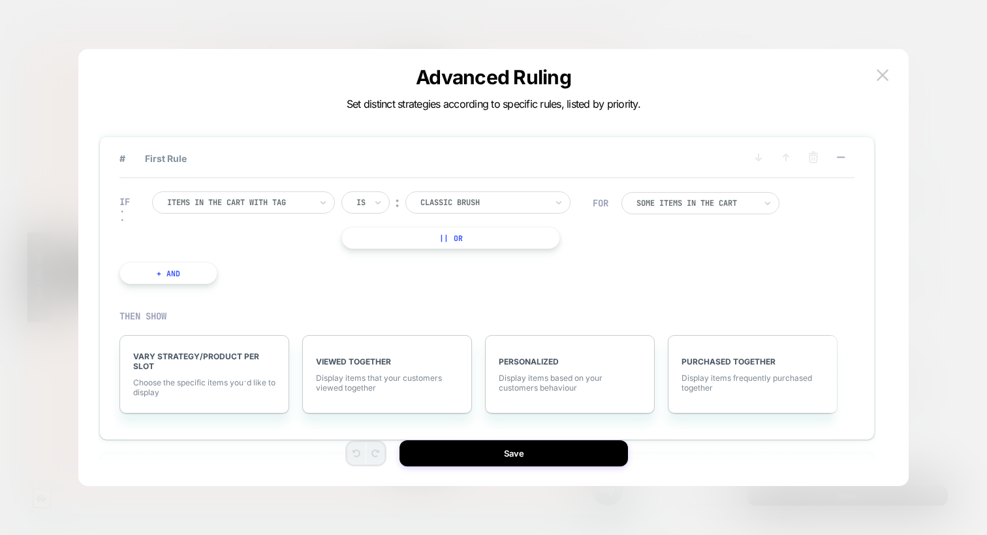
click at [599, 321] on div "VARY STRATEGY/PRODUCT PER SLOT Choose the specific items you׳d like to display …" at bounding box center [480, 374] width 735 height 118
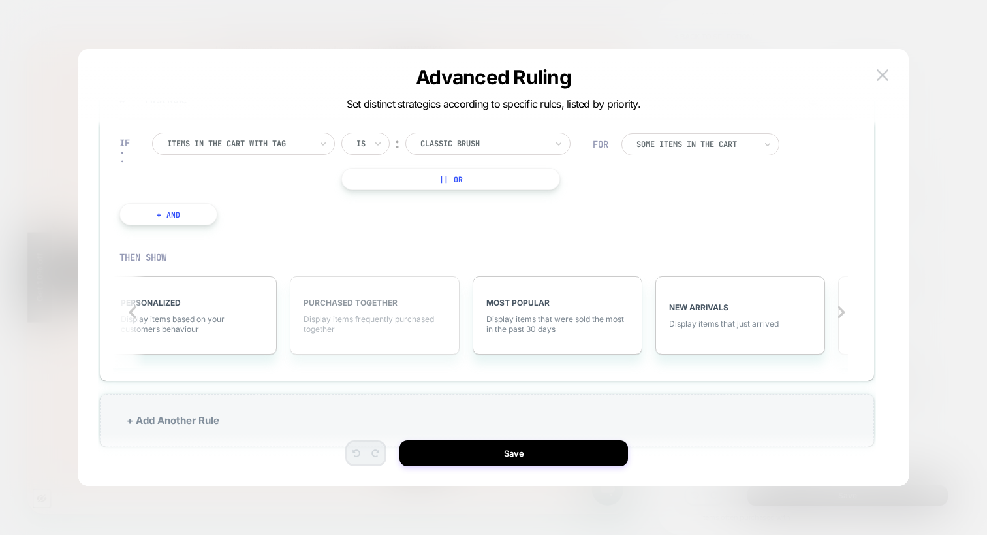
scroll to position [0, 498]
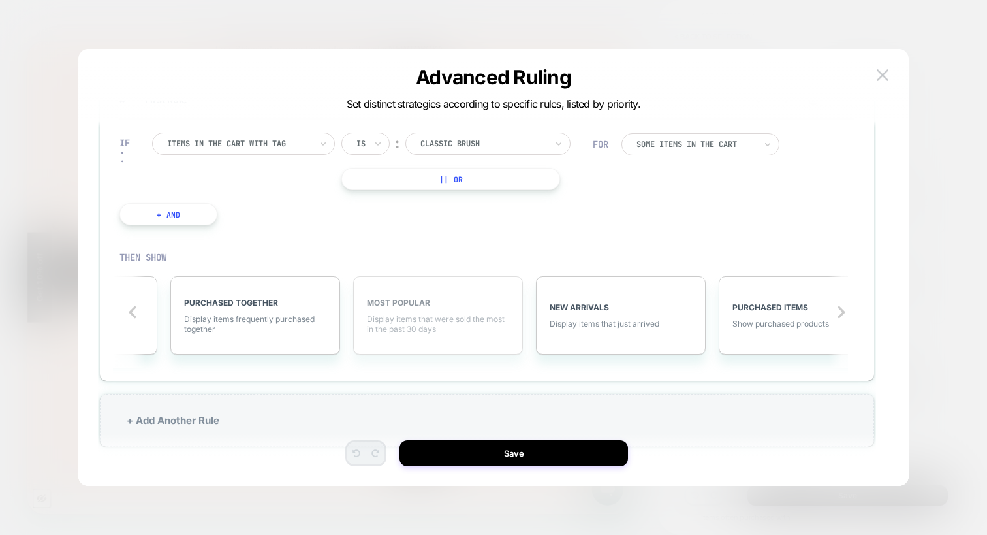
click at [453, 319] on span "Display items that were sold the most in the past 30 days" at bounding box center [438, 324] width 142 height 20
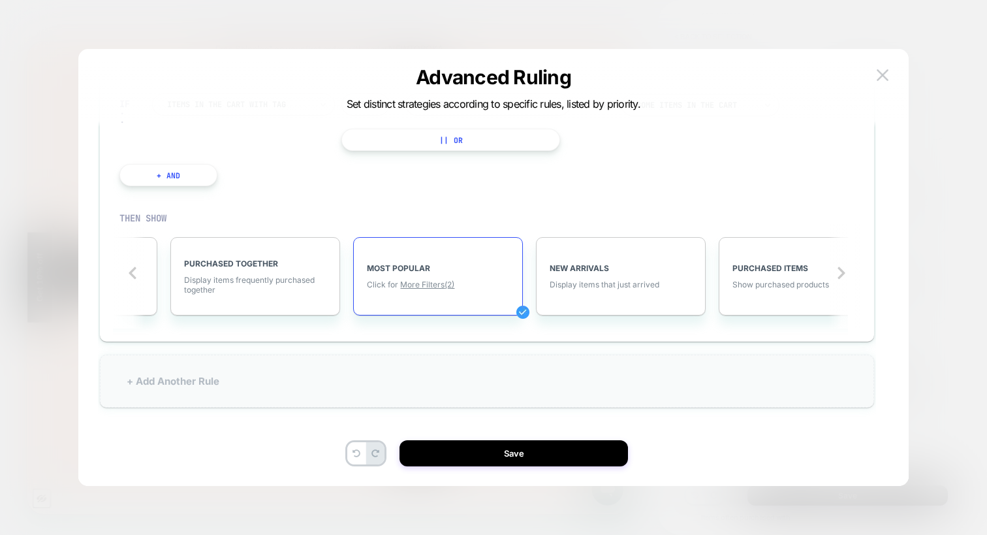
click at [326, 402] on div "+ Add Another Rule" at bounding box center [487, 381] width 774 height 53
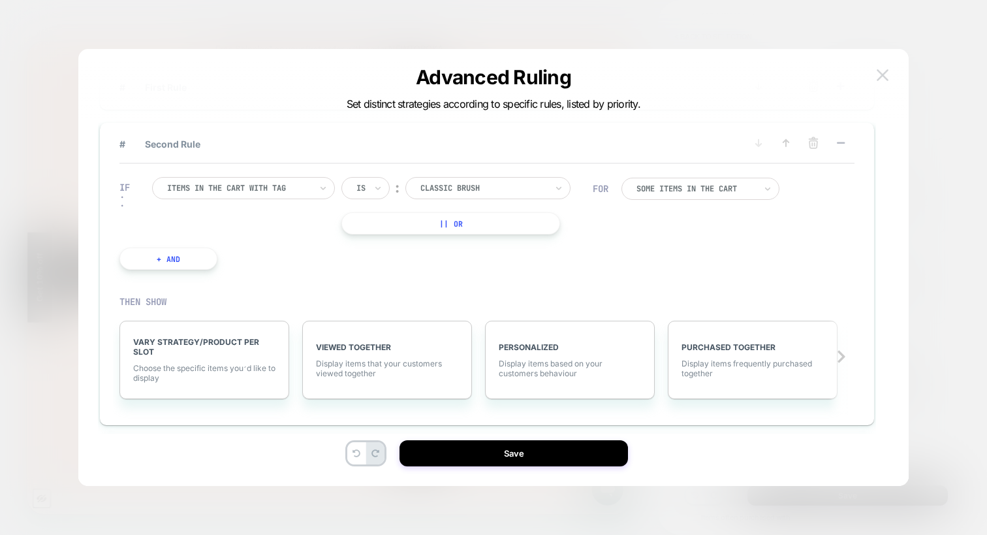
click at [883, 77] on img at bounding box center [883, 74] width 12 height 11
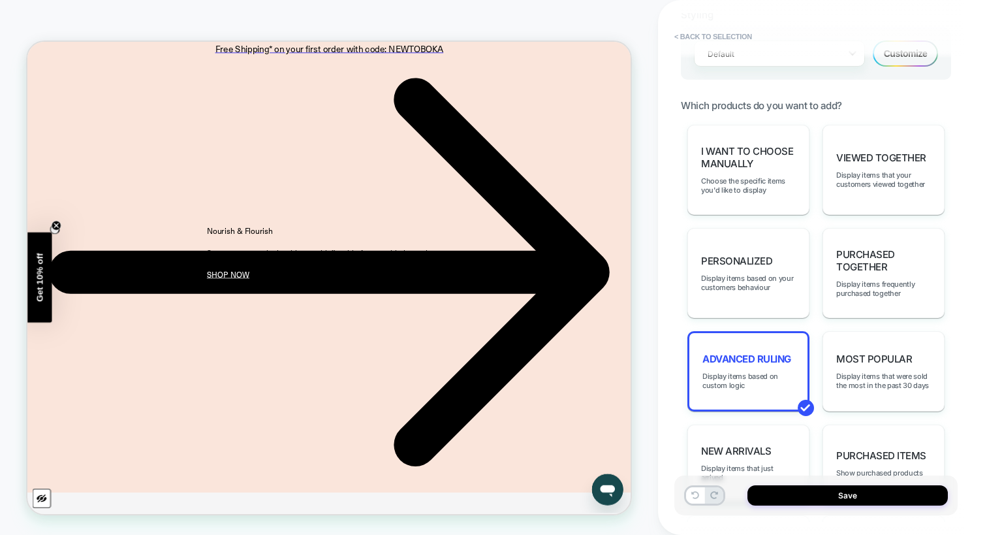
scroll to position [588, 0]
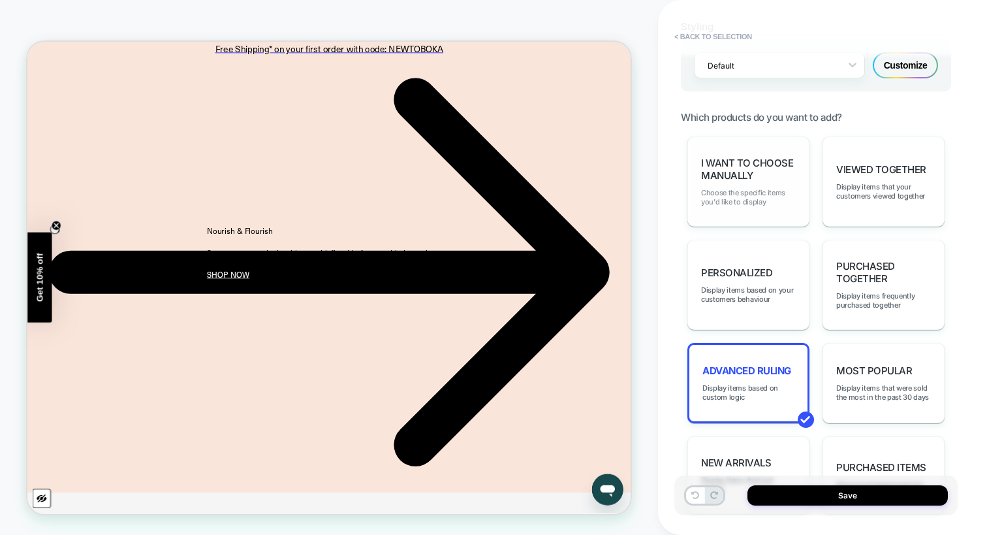
click at [761, 188] on span "Choose the specific items you'd like to display" at bounding box center [748, 197] width 95 height 18
click at [761, 185] on div "I want to choose manually Choose the specific items you'd like to display Viewe…" at bounding box center [816, 443] width 270 height 614
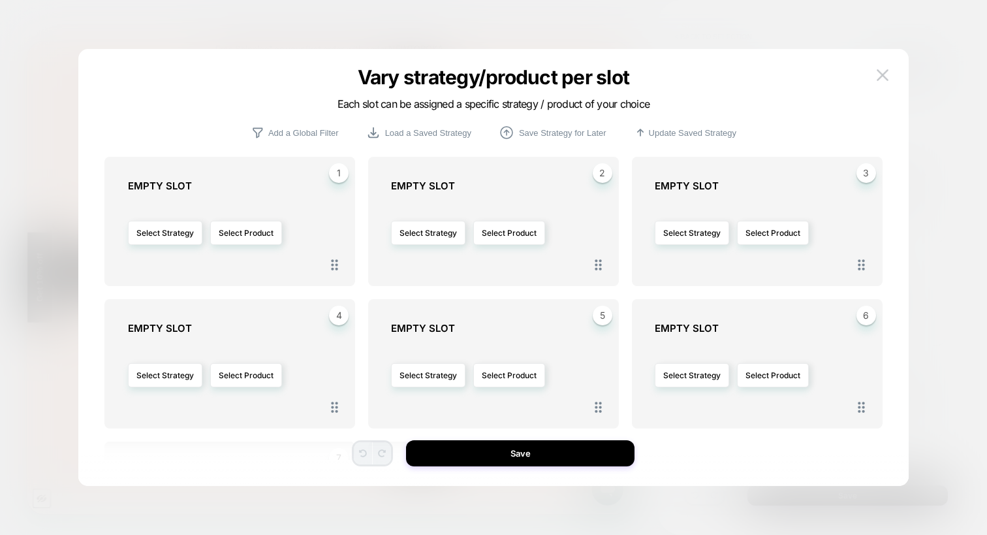
click at [215, 119] on div "Vary strategy/product per slot Each slot can be assigned a specific strategy / …" at bounding box center [493, 103] width 830 height 43
click at [176, 230] on button "Select Strategy" at bounding box center [165, 233] width 74 height 24
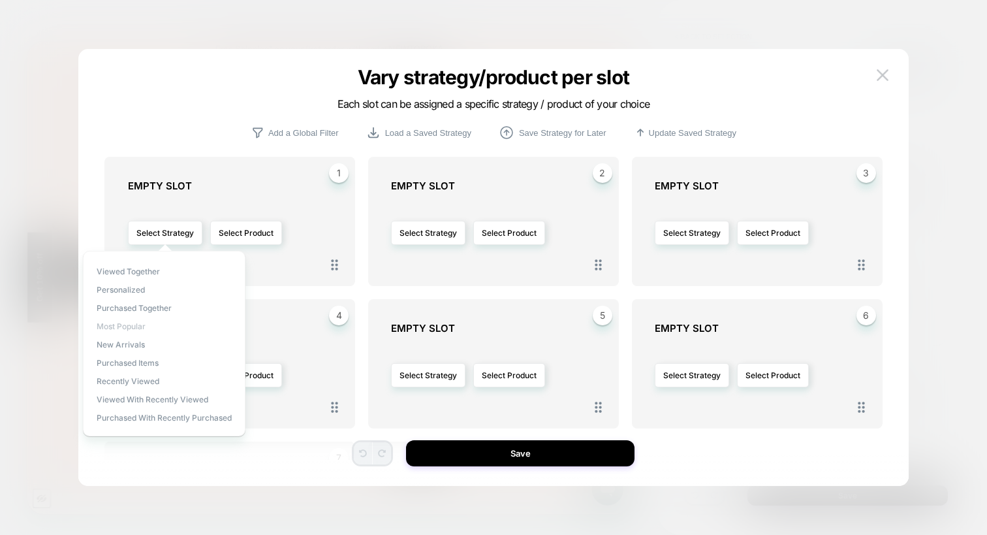
click at [137, 324] on span "Most Popular" at bounding box center [121, 326] width 49 height 10
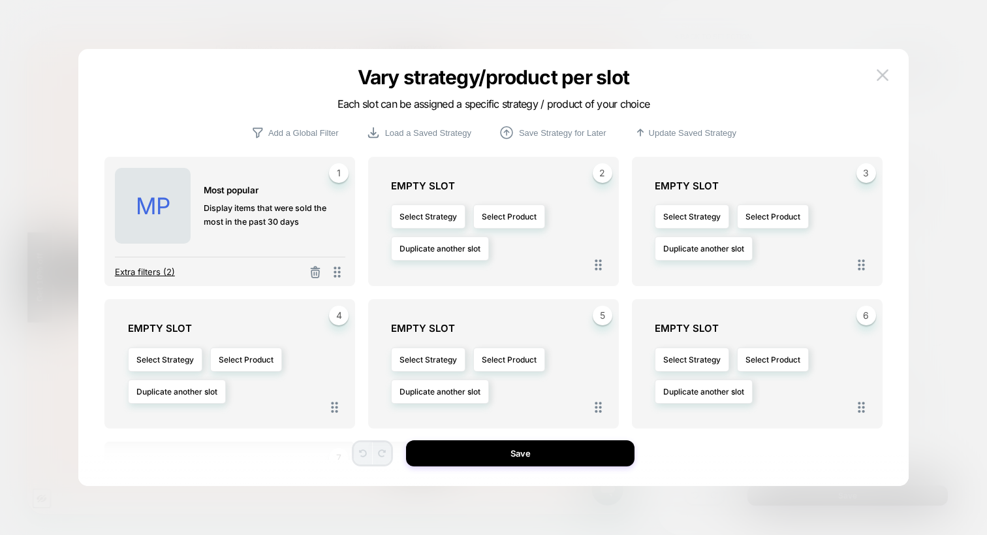
click at [148, 273] on span "Extra filters (2)" at bounding box center [145, 271] width 60 height 10
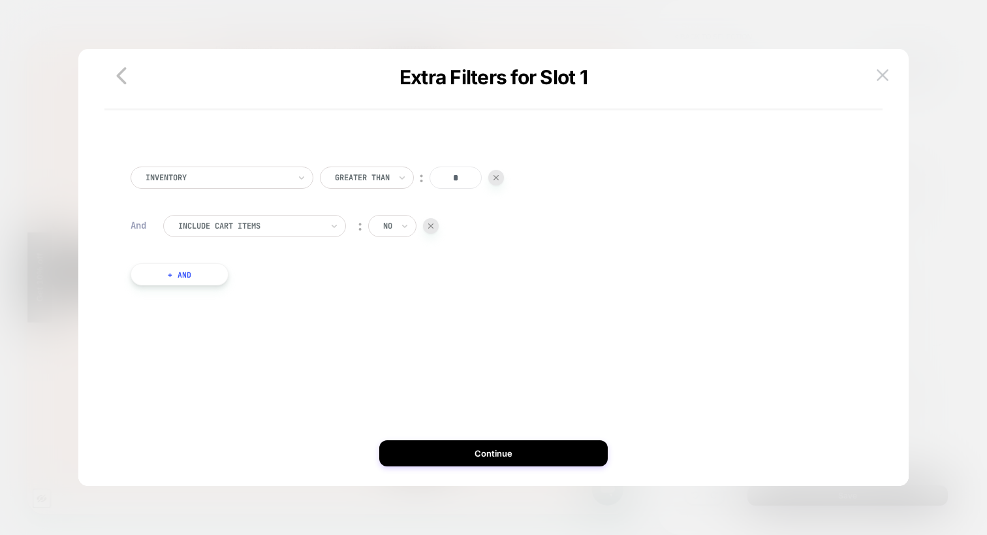
click at [170, 280] on button "+ And" at bounding box center [180, 274] width 98 height 22
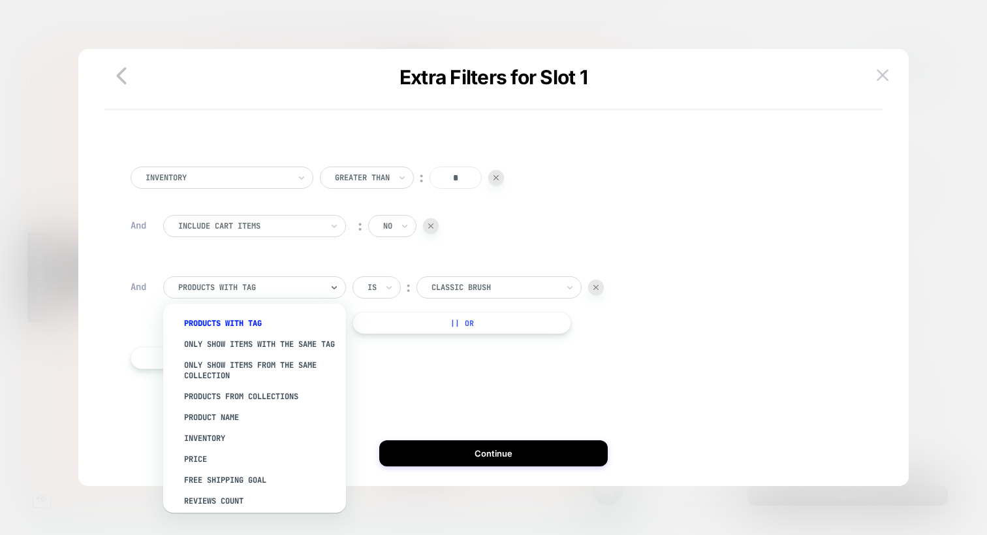
click at [196, 294] on div "PRODUCTS WITH TAG" at bounding box center [250, 287] width 146 height 14
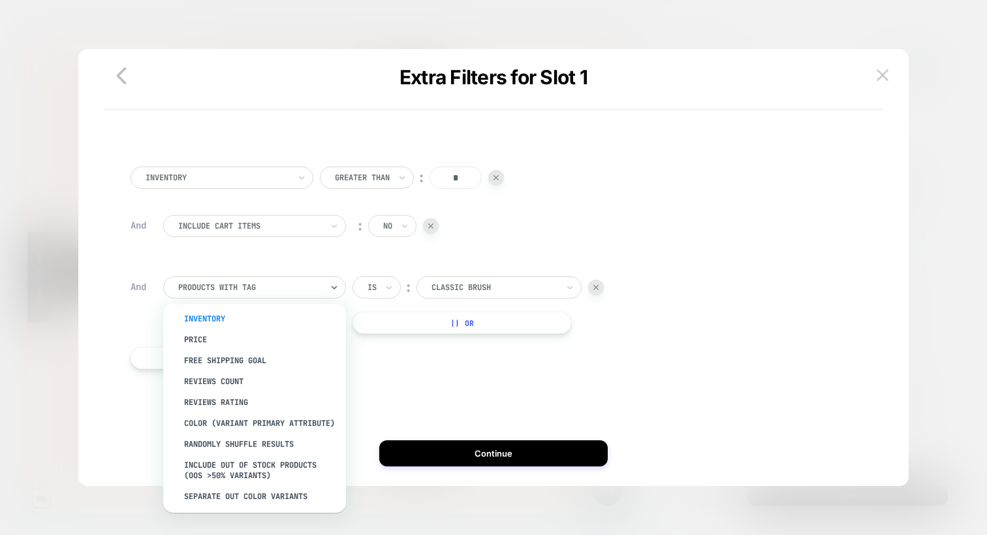
scroll to position [101, 0]
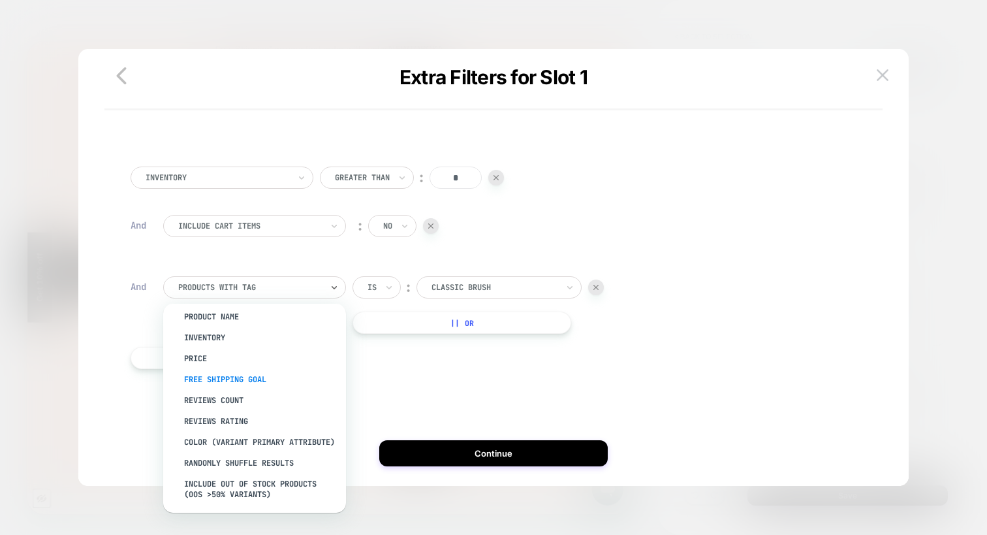
click at [248, 387] on div "free shipping goal" at bounding box center [261, 379] width 170 height 21
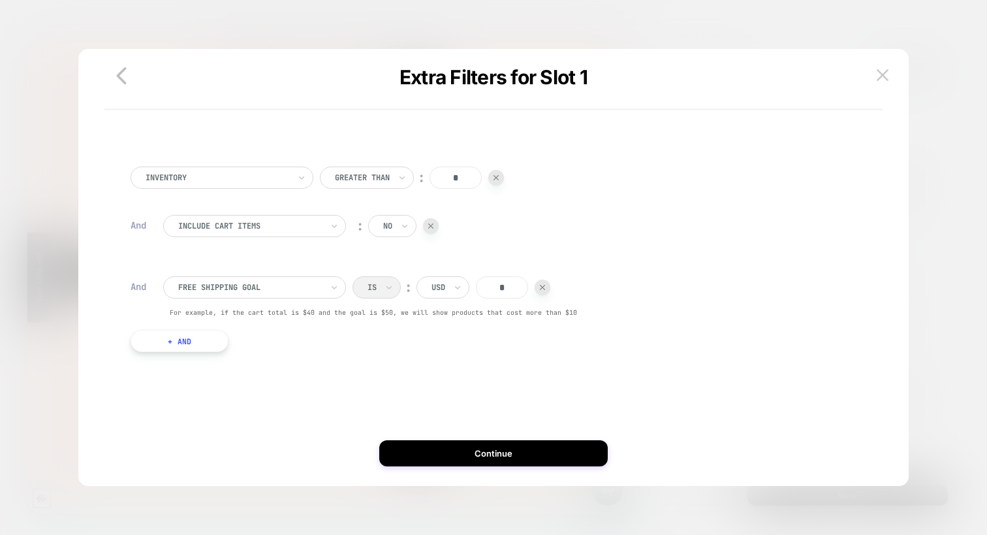
click at [513, 288] on input "*" at bounding box center [502, 287] width 52 height 22
click at [881, 74] on img at bounding box center [883, 74] width 12 height 11
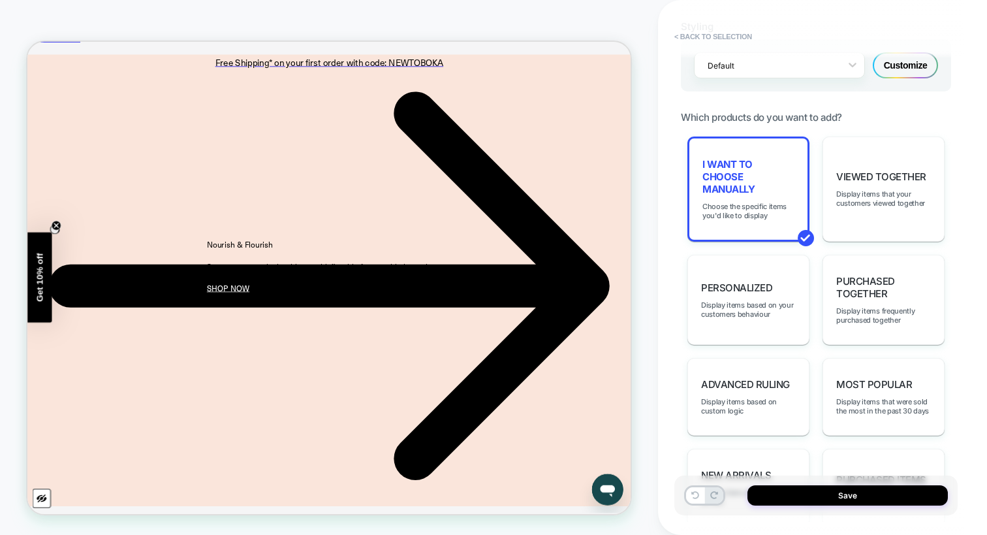
scroll to position [0, 0]
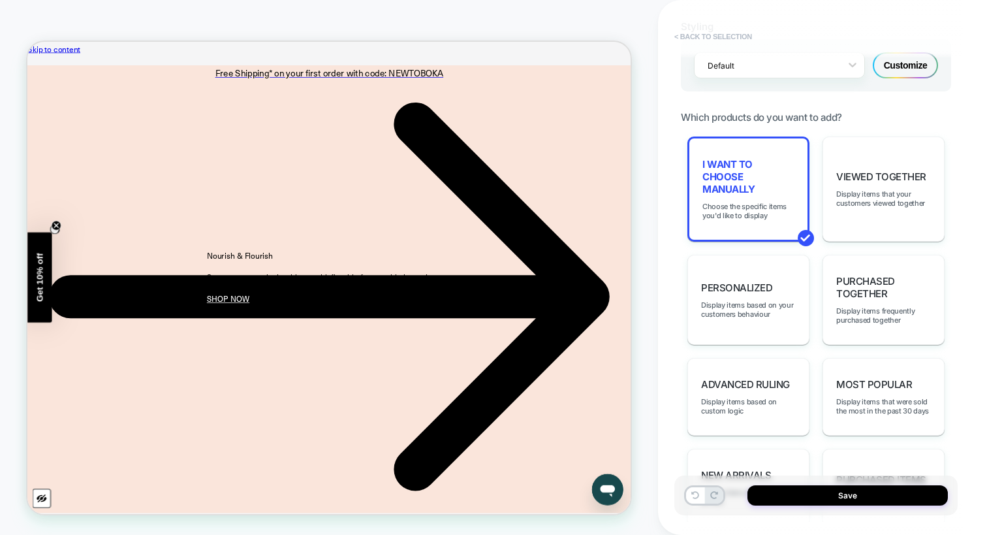
click at [712, 38] on button "< Back to selection" at bounding box center [713, 36] width 91 height 21
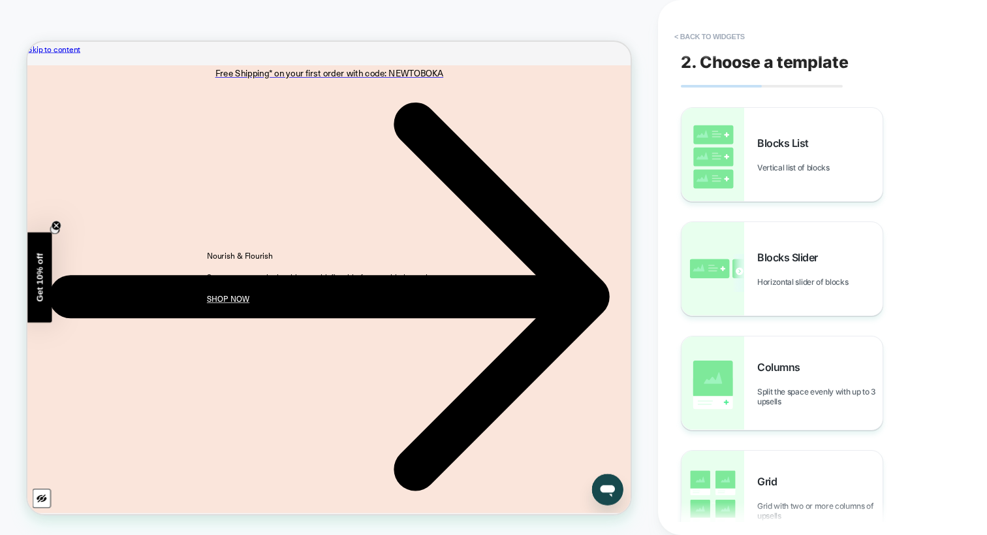
click at [712, 38] on button "< Back to widgets" at bounding box center [710, 36] width 84 height 21
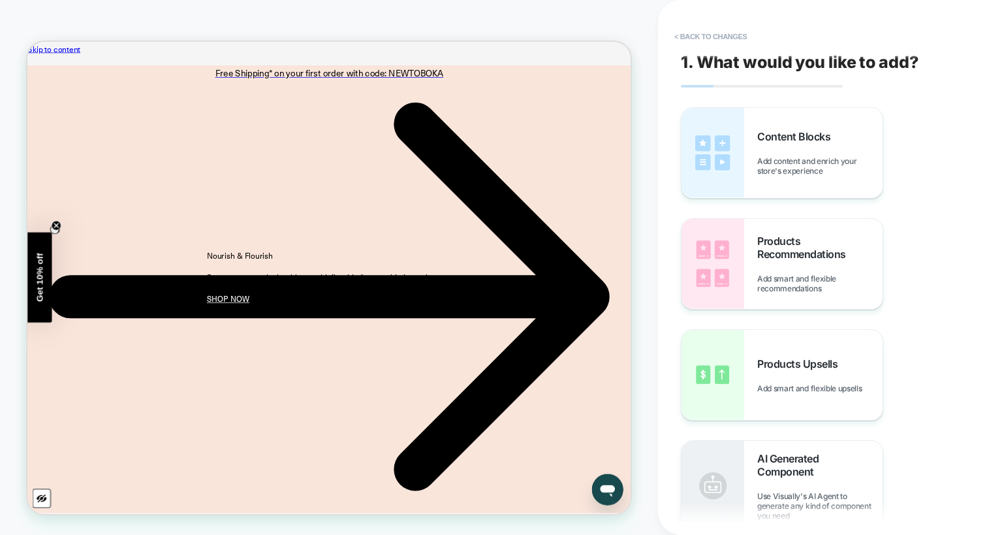
click at [712, 38] on button "< Back to changes" at bounding box center [711, 36] width 86 height 21
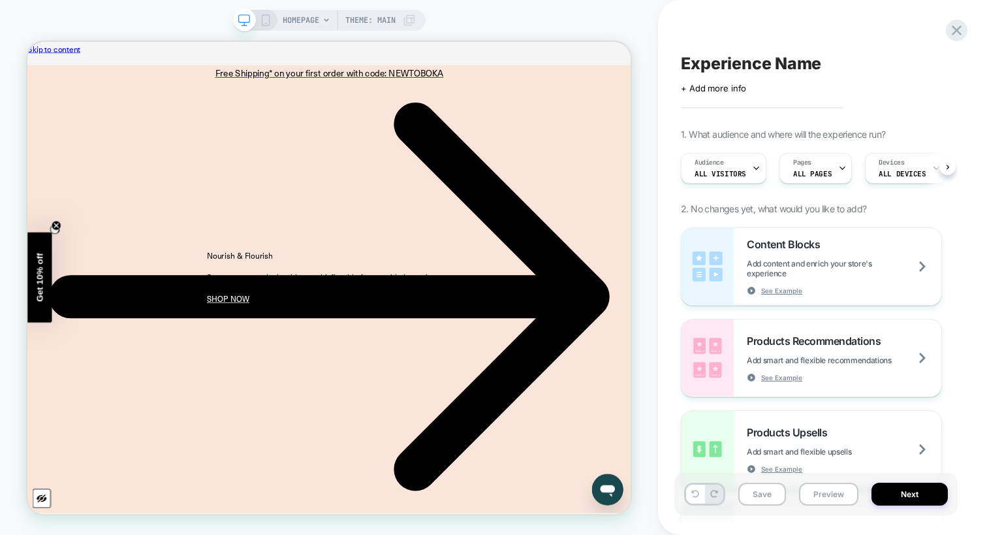
scroll to position [0, 1]
click at [298, 24] on span "HOMEPAGE" at bounding box center [301, 20] width 37 height 21
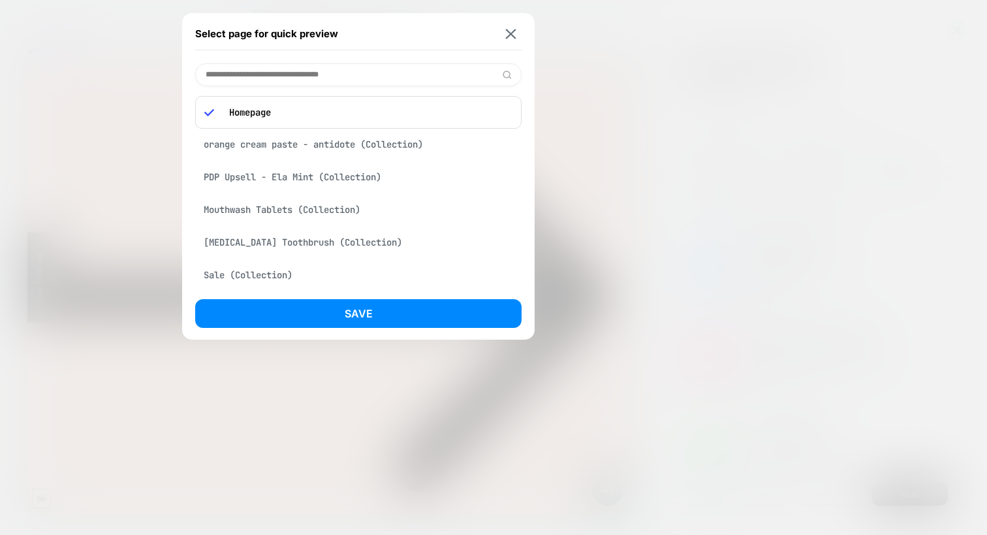
click at [272, 69] on input at bounding box center [358, 74] width 326 height 23
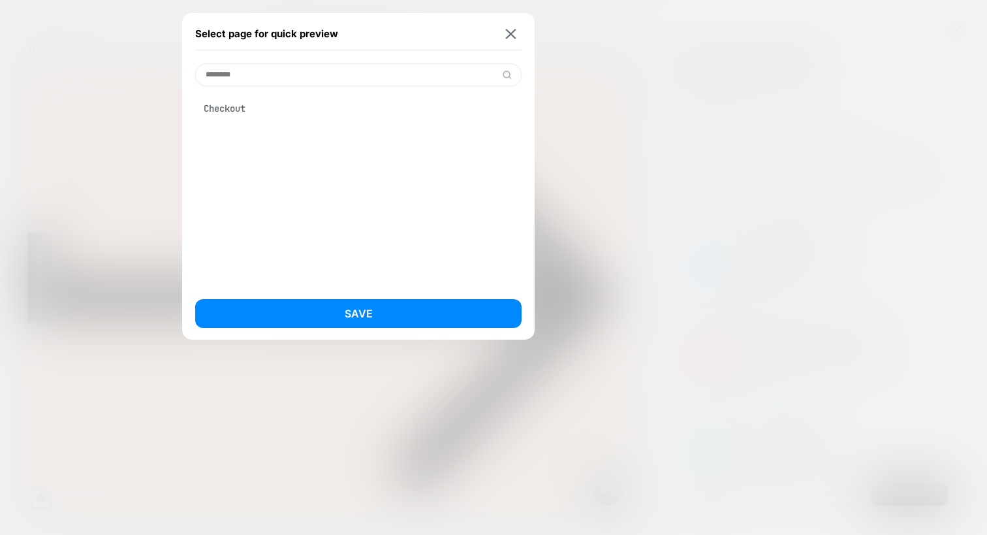
type input "********"
click at [246, 116] on div "Checkout" at bounding box center [358, 108] width 326 height 25
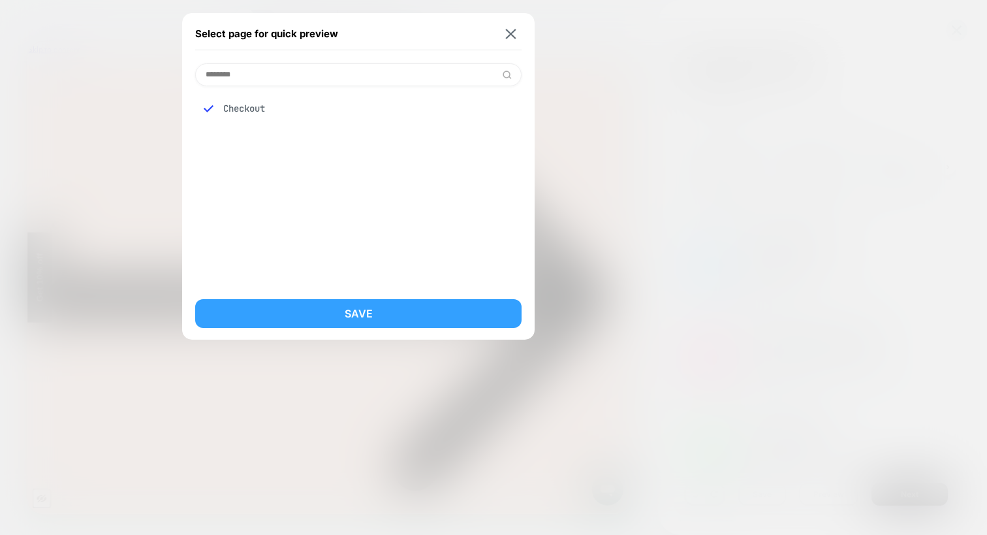
click at [317, 304] on button "Save" at bounding box center [358, 313] width 326 height 29
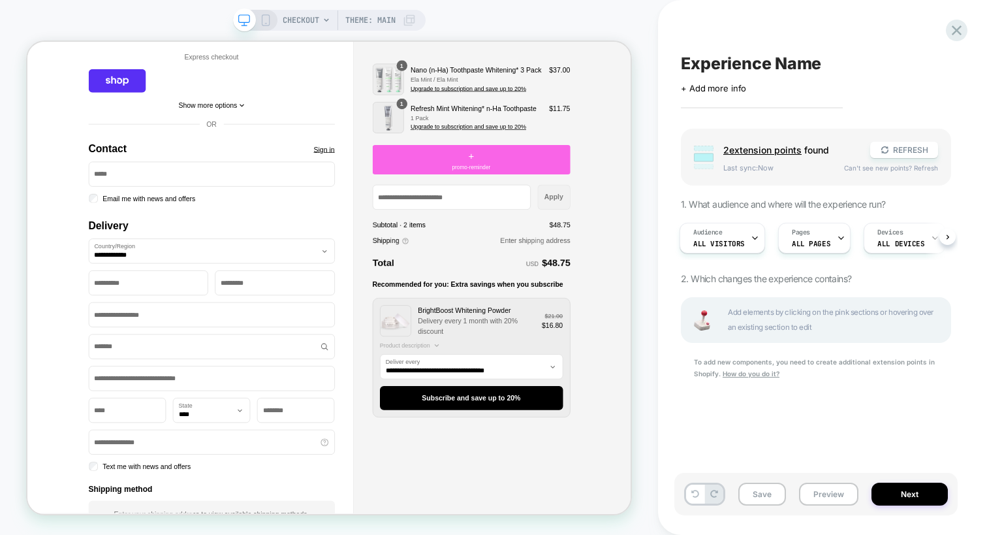
scroll to position [152, 0]
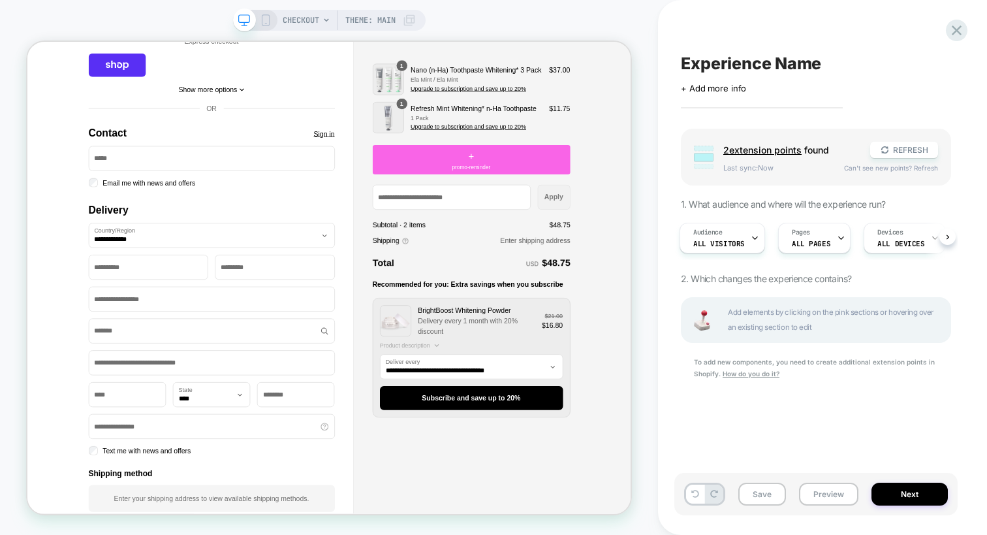
click at [773, 151] on span "2 extension point s" at bounding box center [762, 149] width 78 height 11
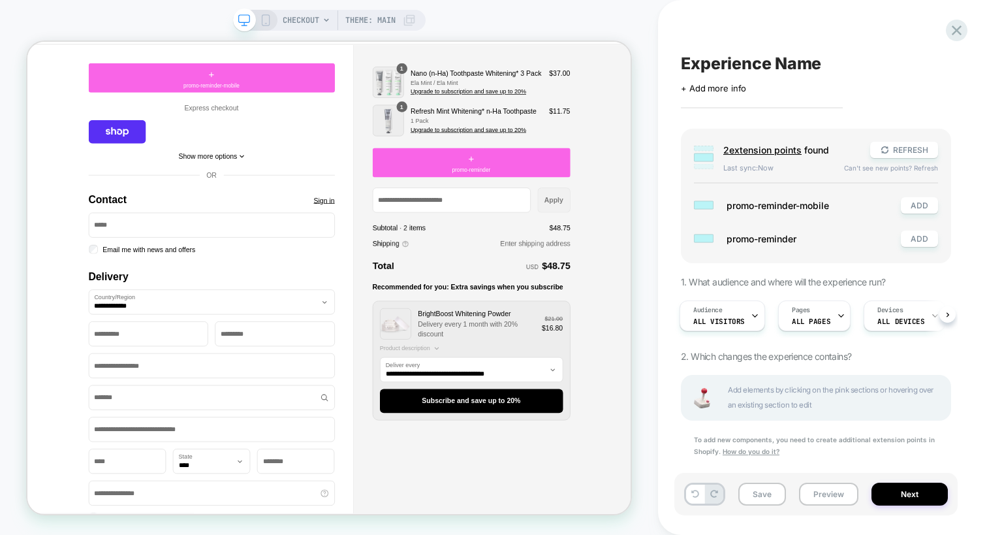
scroll to position [61, 0]
